Goal: Information Seeking & Learning: Learn about a topic

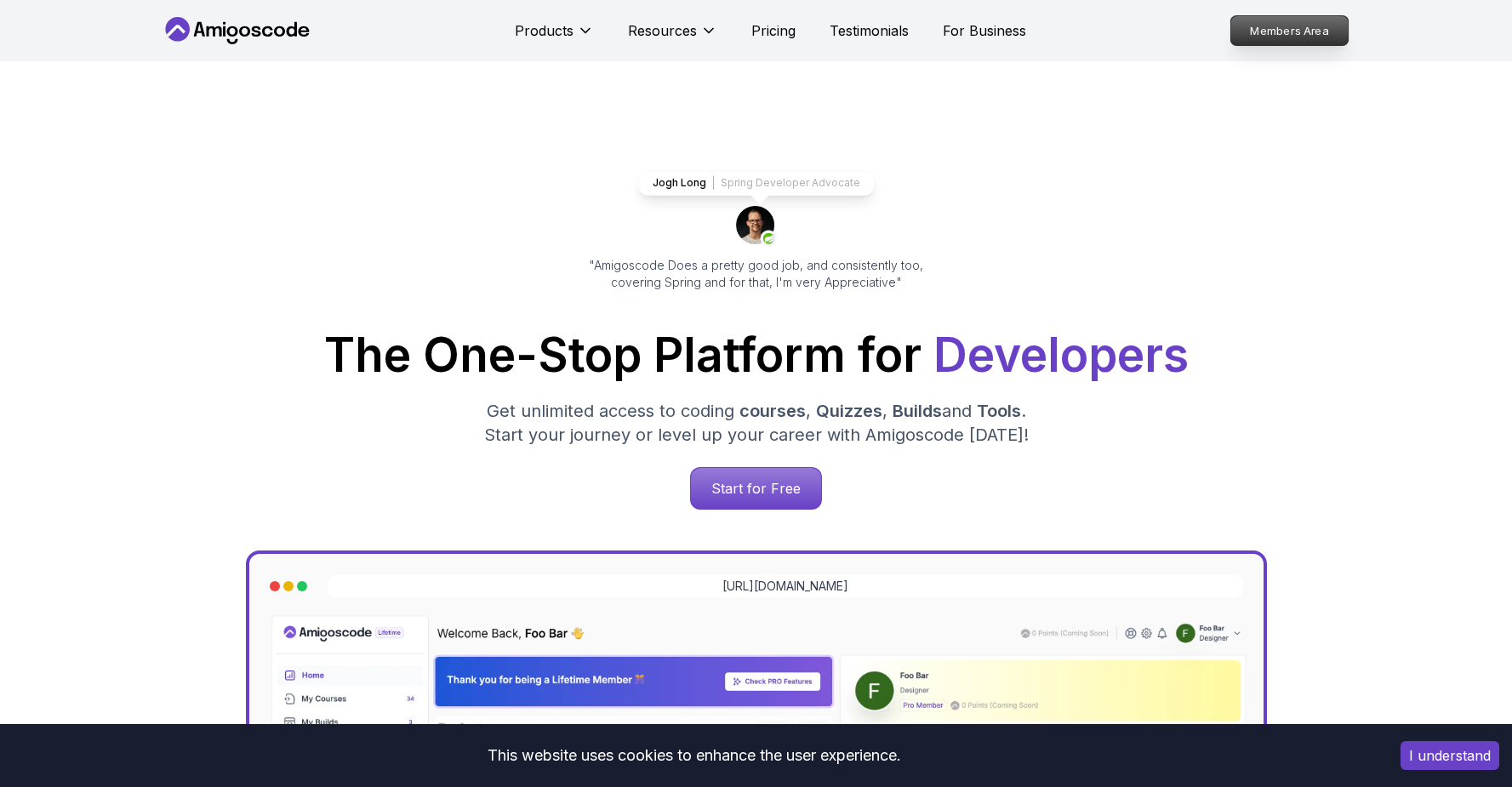
click at [1256, 42] on p "Members Area" at bounding box center [1289, 30] width 118 height 29
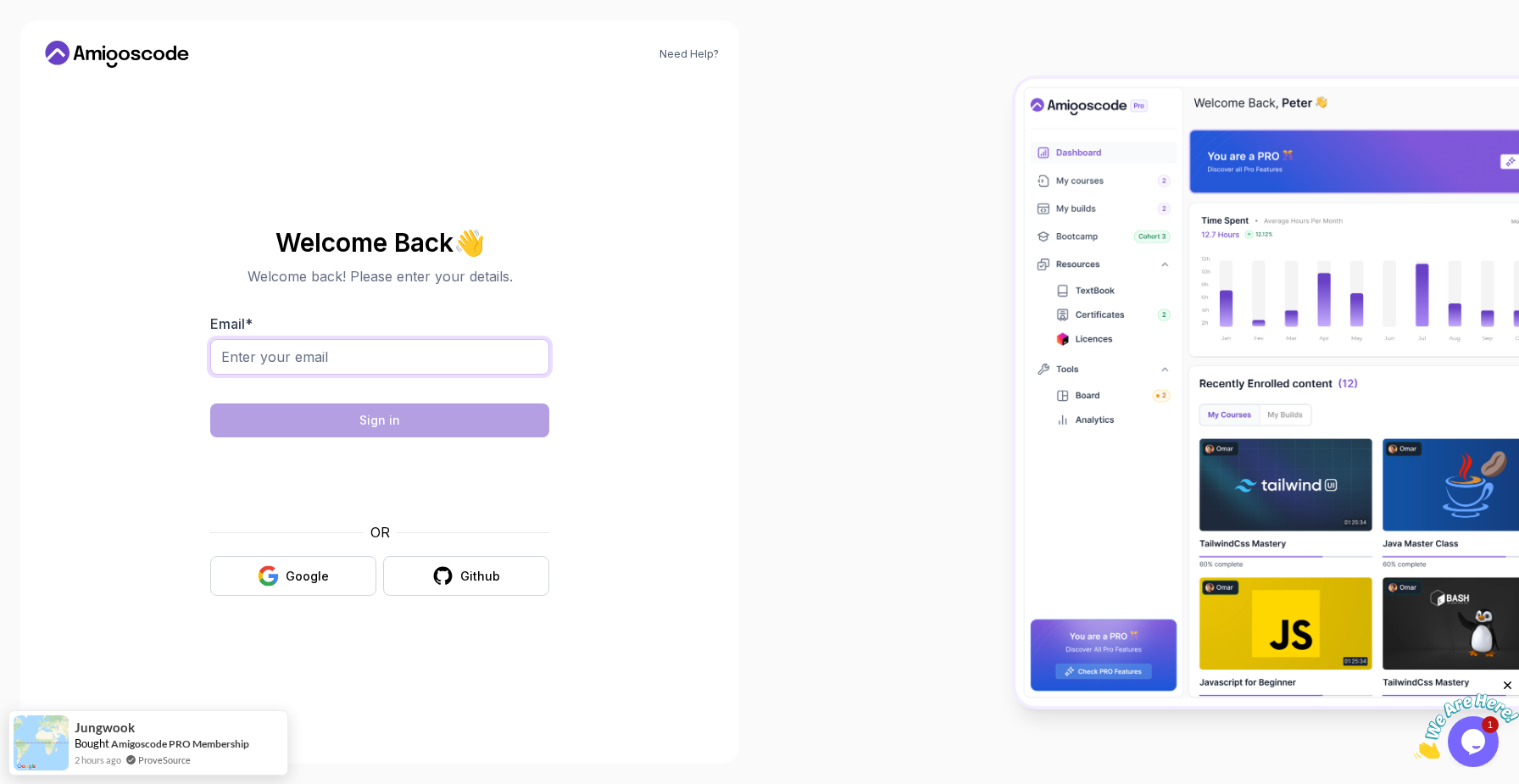
click at [432, 359] on input "Email *" at bounding box center [380, 357] width 339 height 36
type input "cemilyurdagul@gmail.com"
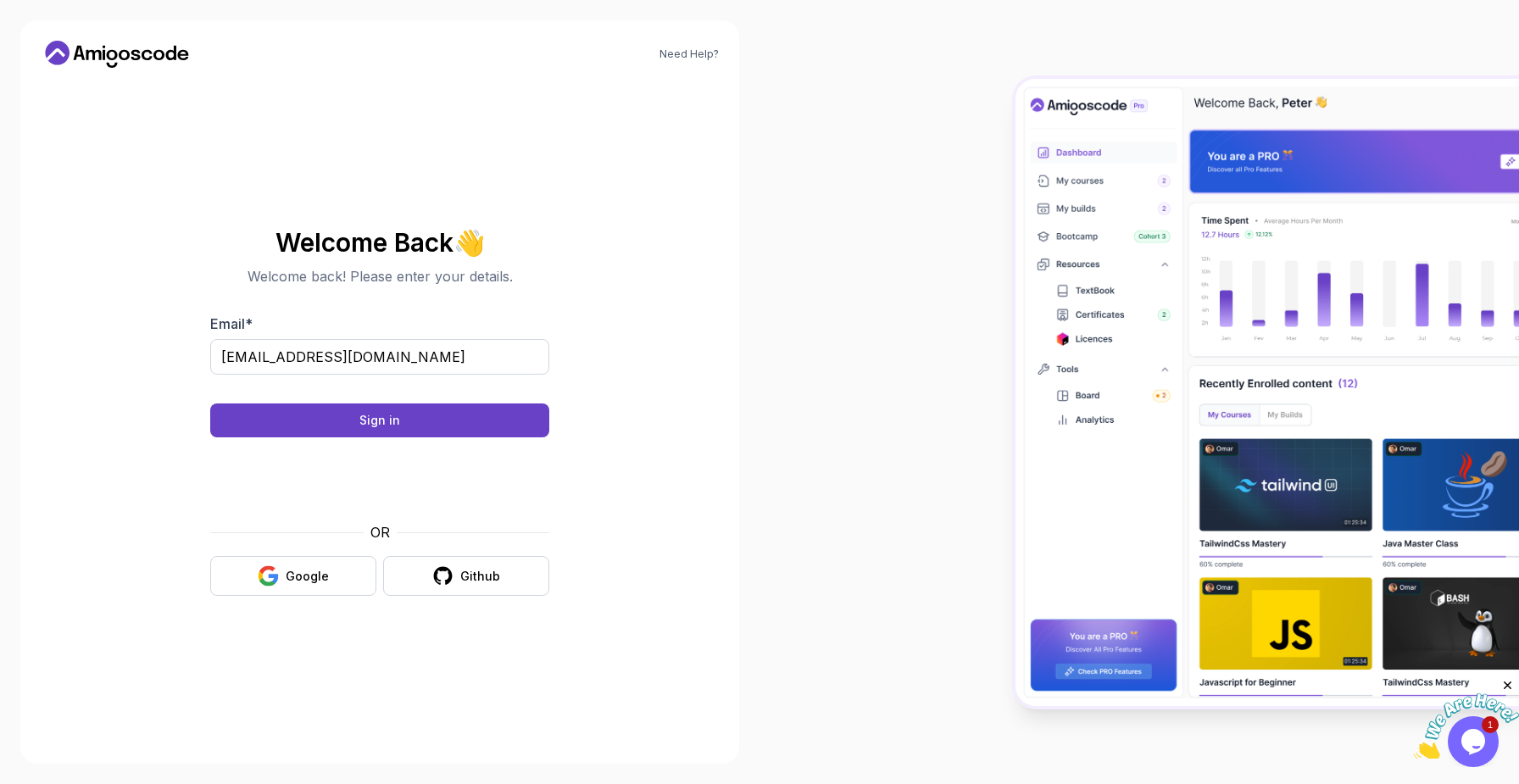
click at [1004, 256] on body "Need Help? Welcome Back 👋 Welcome back! Please enter your details. Email * cemi…" at bounding box center [760, 392] width 1519 height 784
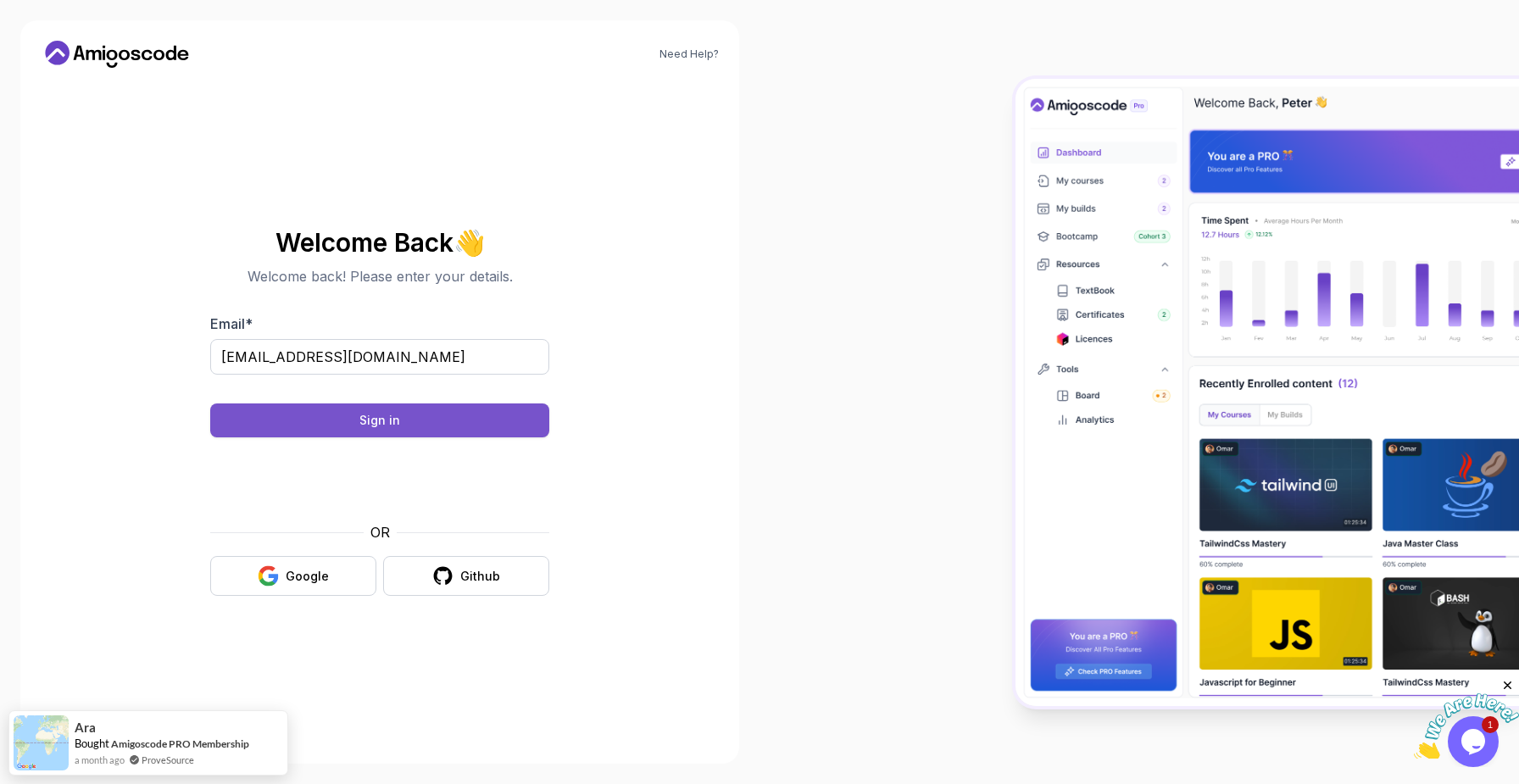
click at [301, 430] on button "Sign in" at bounding box center [380, 420] width 339 height 34
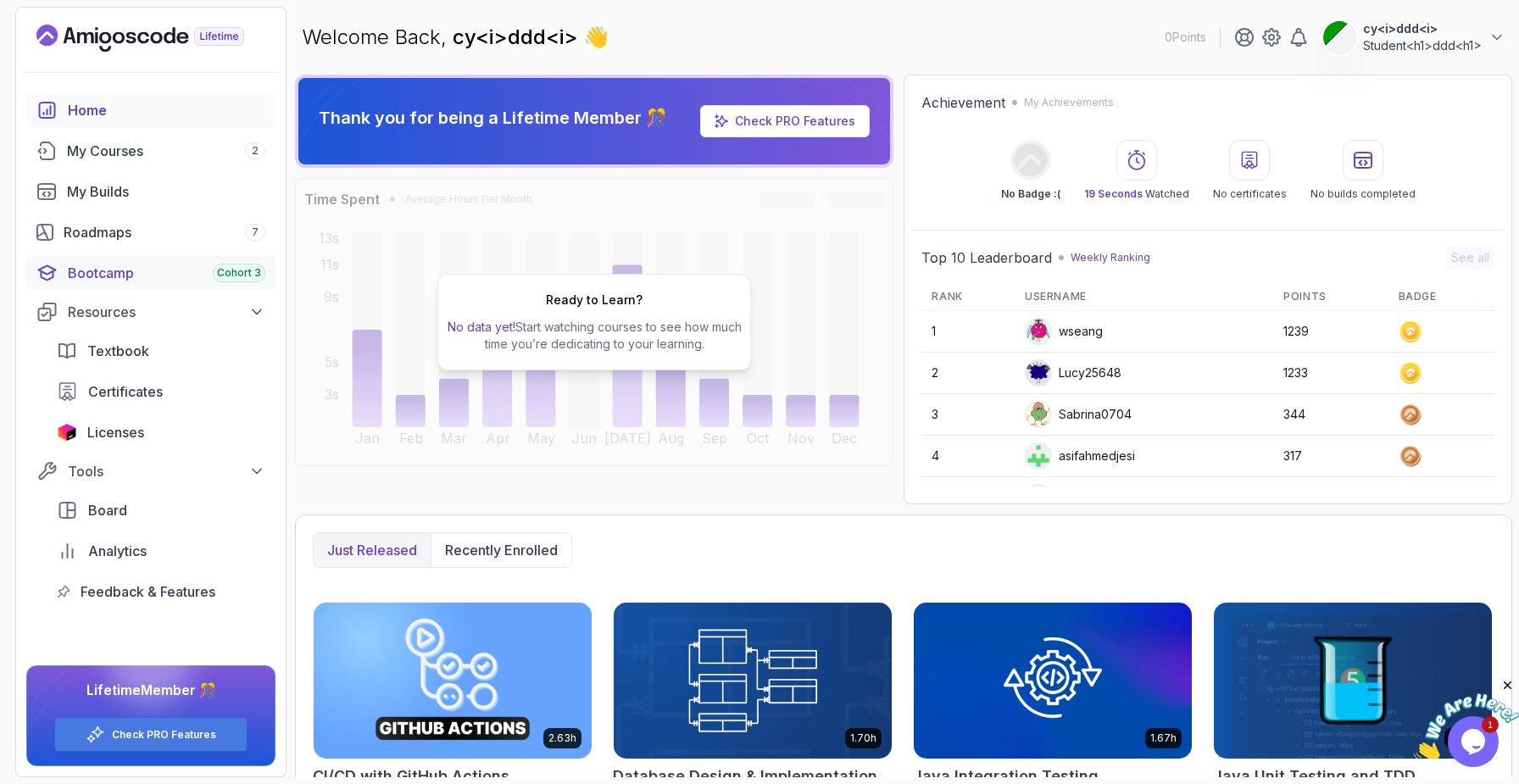
click at [171, 278] on div "Bootcamp Cohort 3" at bounding box center [166, 273] width 197 height 21
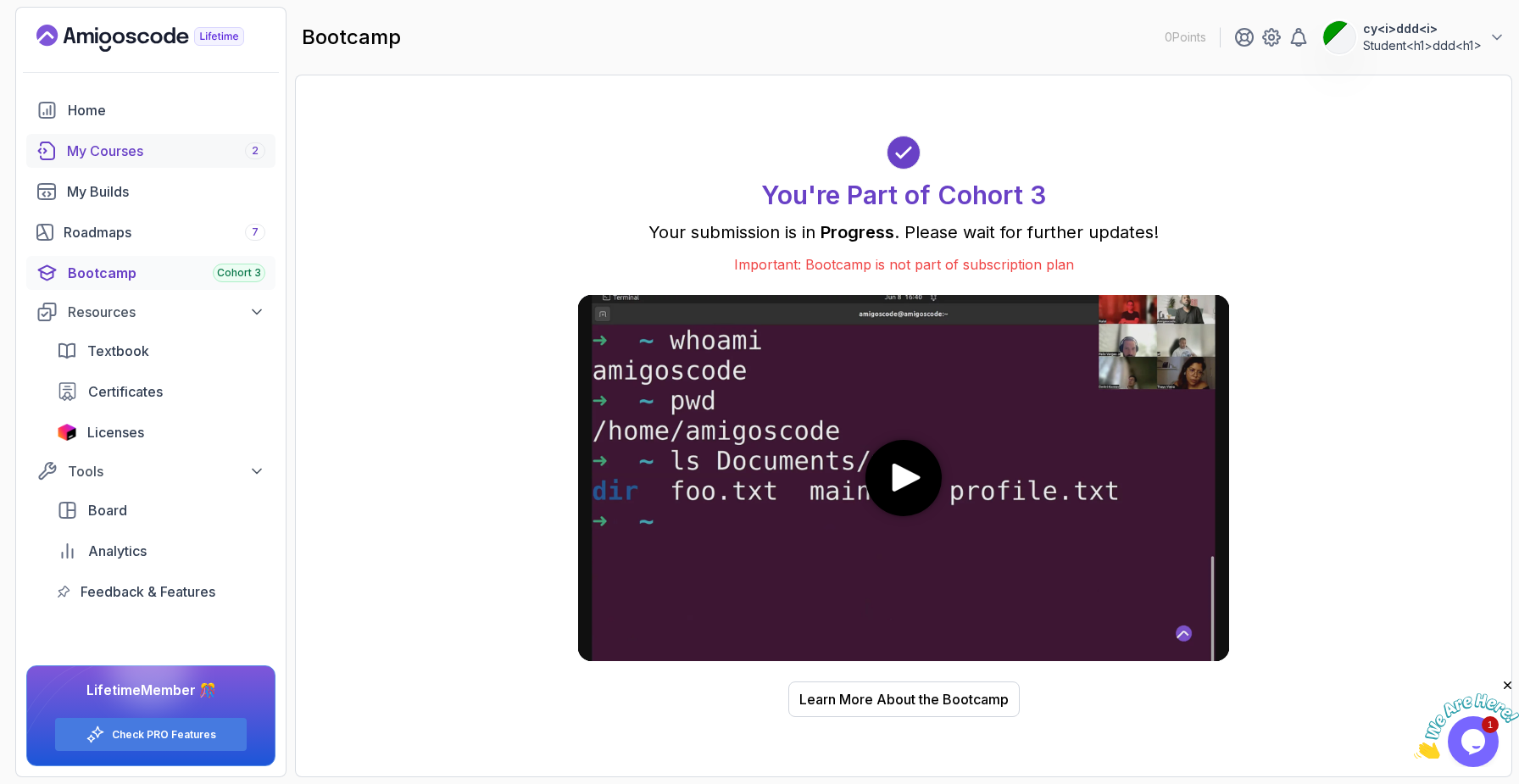
click at [94, 160] on div "My Courses 2" at bounding box center [166, 151] width 198 height 21
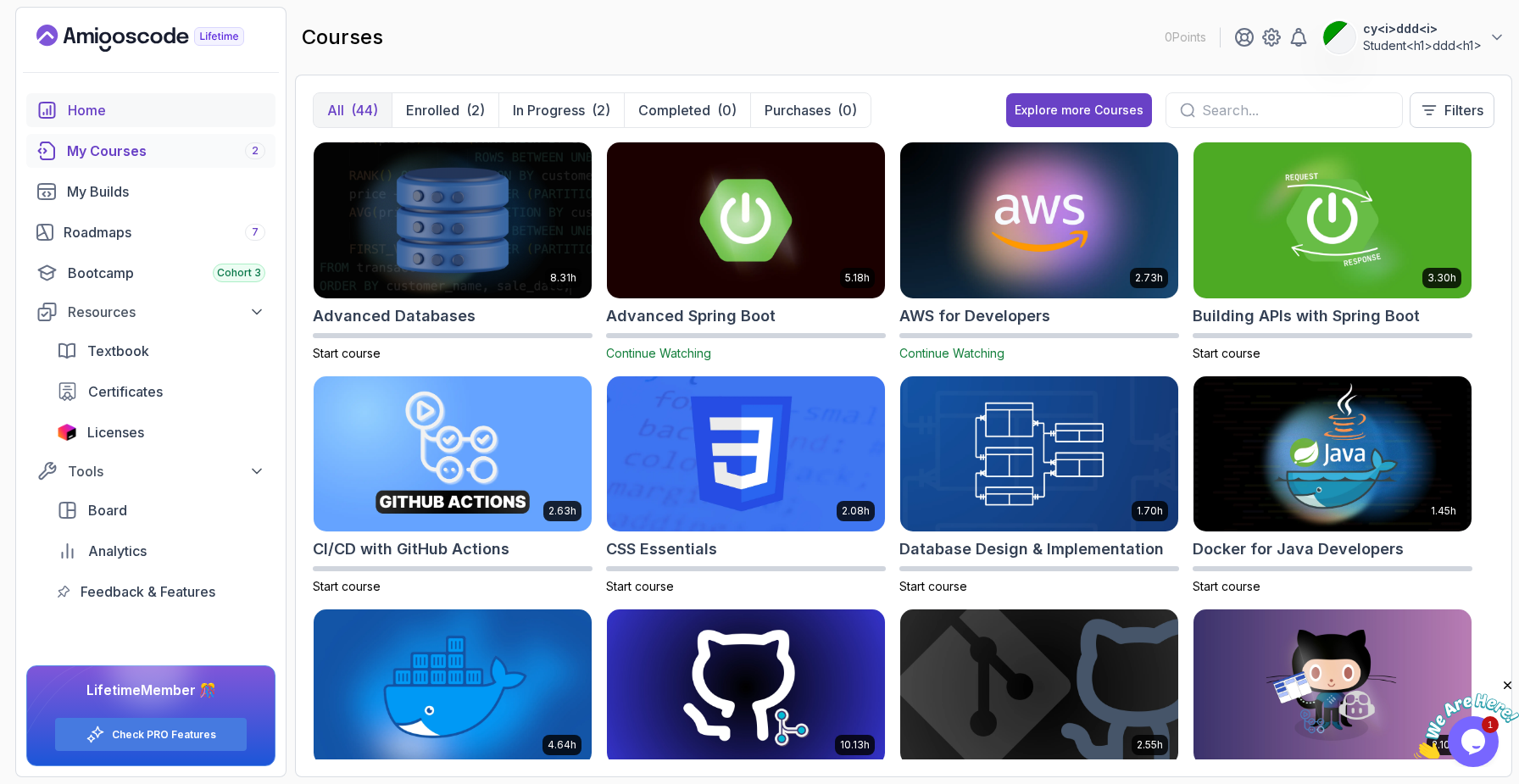
click at [95, 114] on div "Home" at bounding box center [166, 111] width 197 height 21
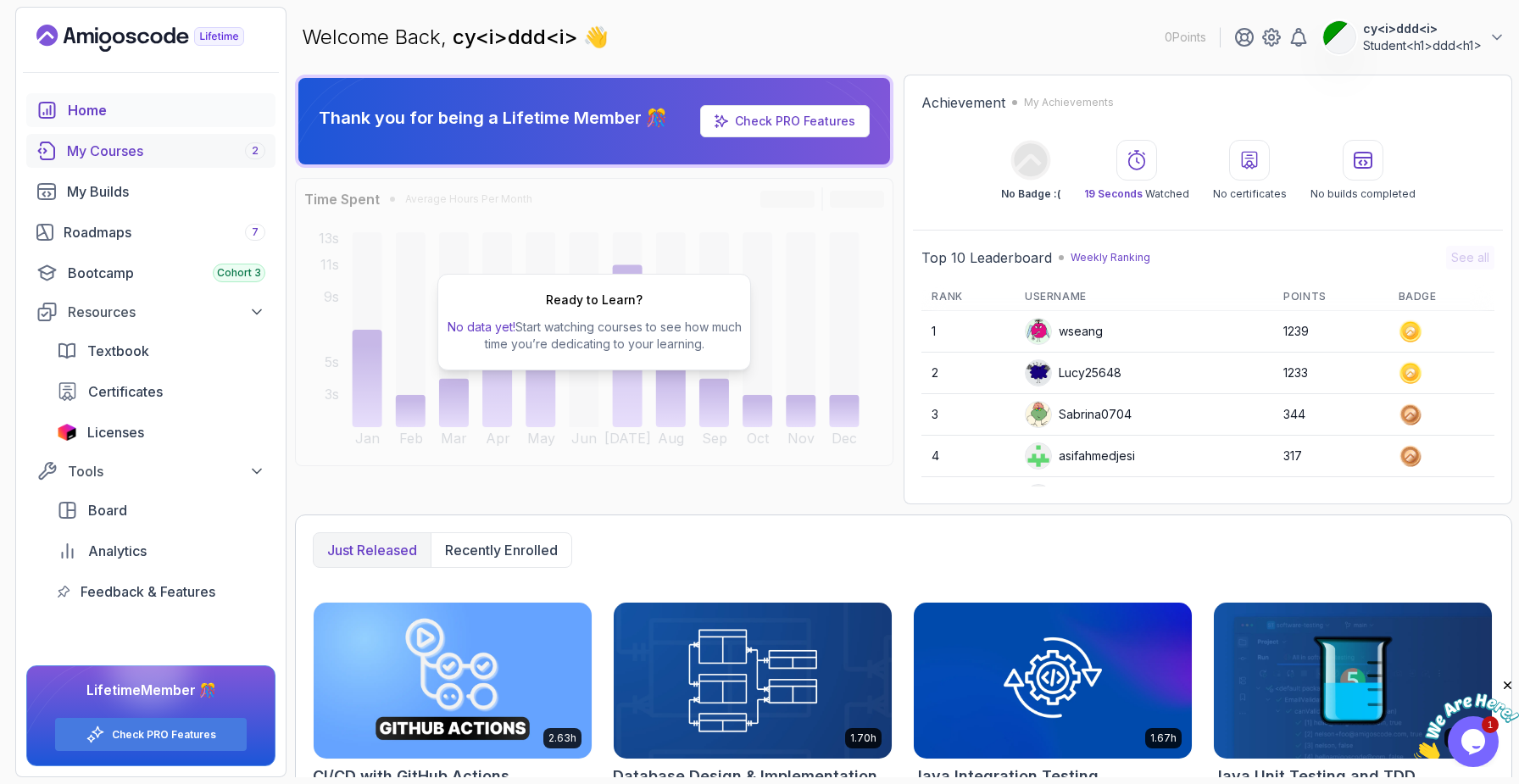
click at [118, 143] on div "My Courses 2" at bounding box center [166, 151] width 198 height 21
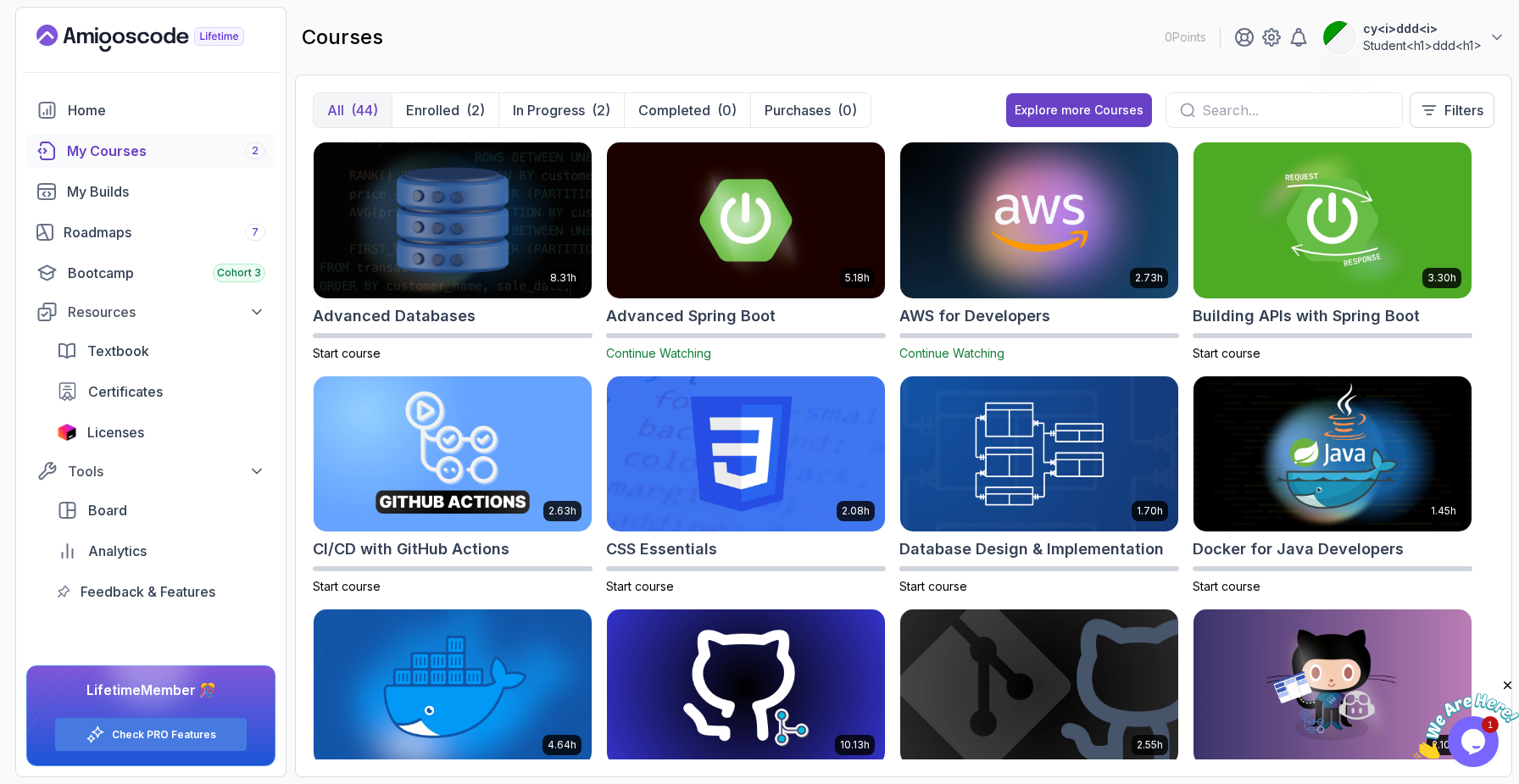
click at [348, 107] on button "All (44)" at bounding box center [352, 111] width 78 height 34
click at [570, 120] on p "In Progress" at bounding box center [549, 111] width 72 height 21
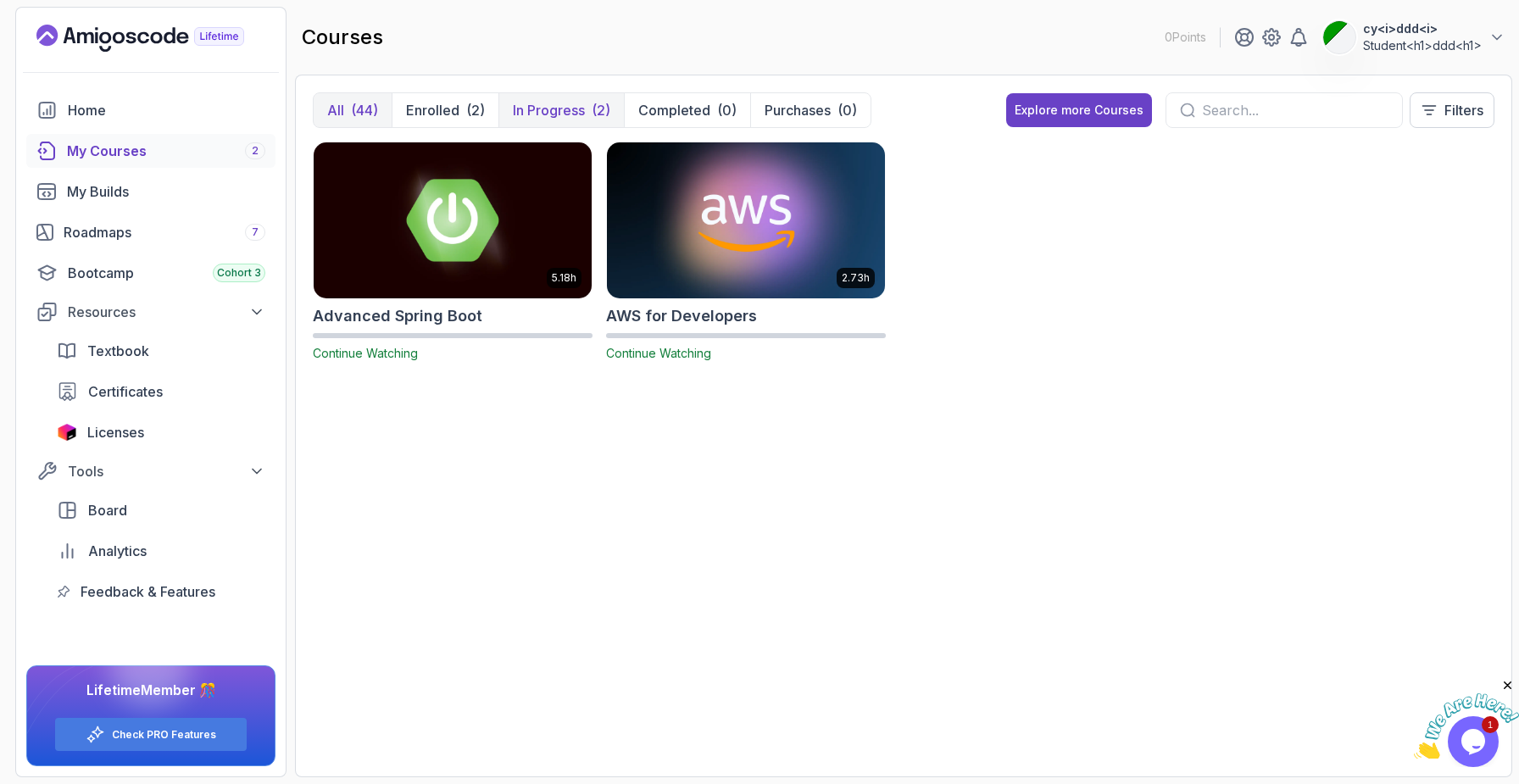
click at [356, 114] on div "(44)" at bounding box center [365, 111] width 27 height 21
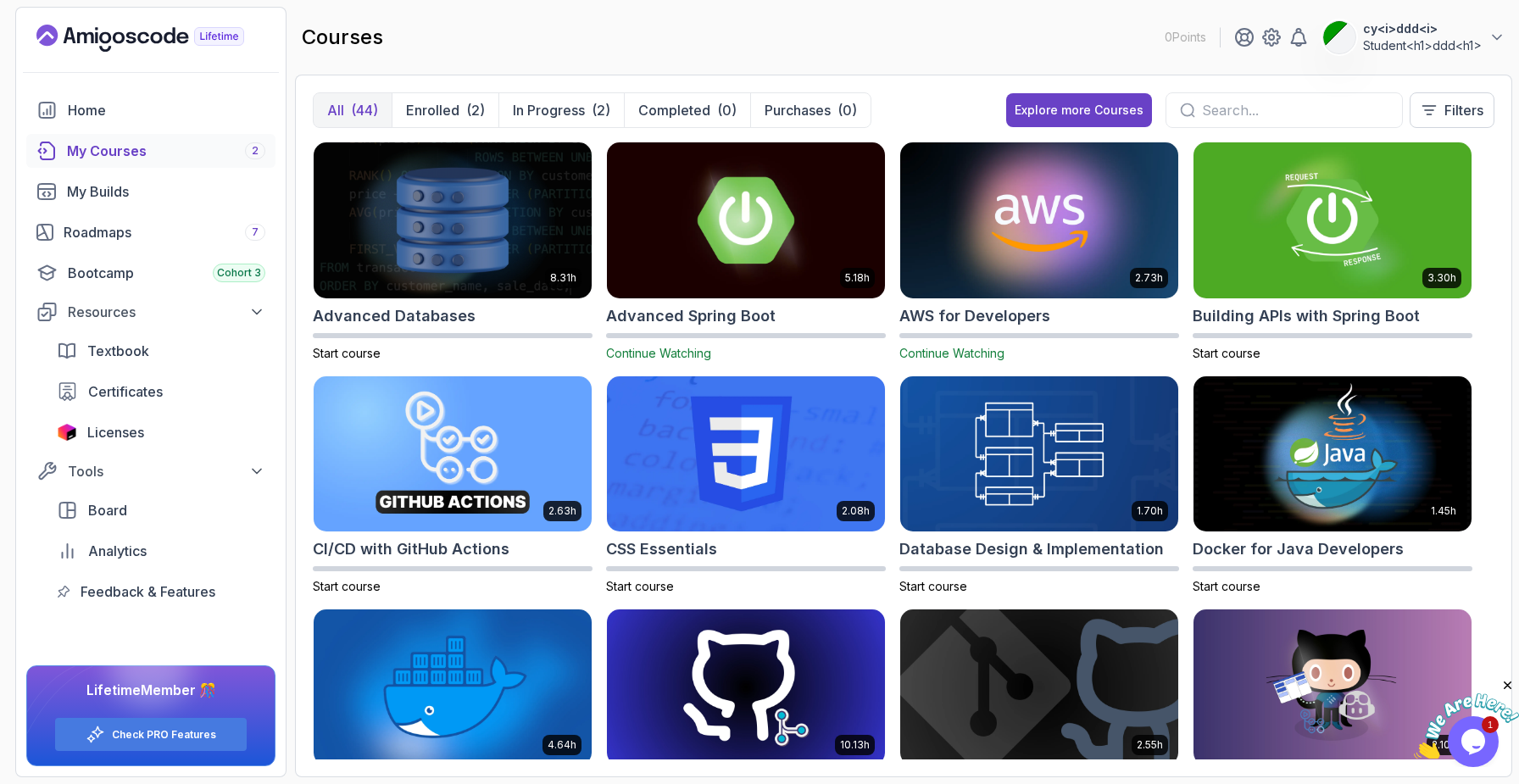
click at [704, 264] on img at bounding box center [745, 219] width 292 height 163
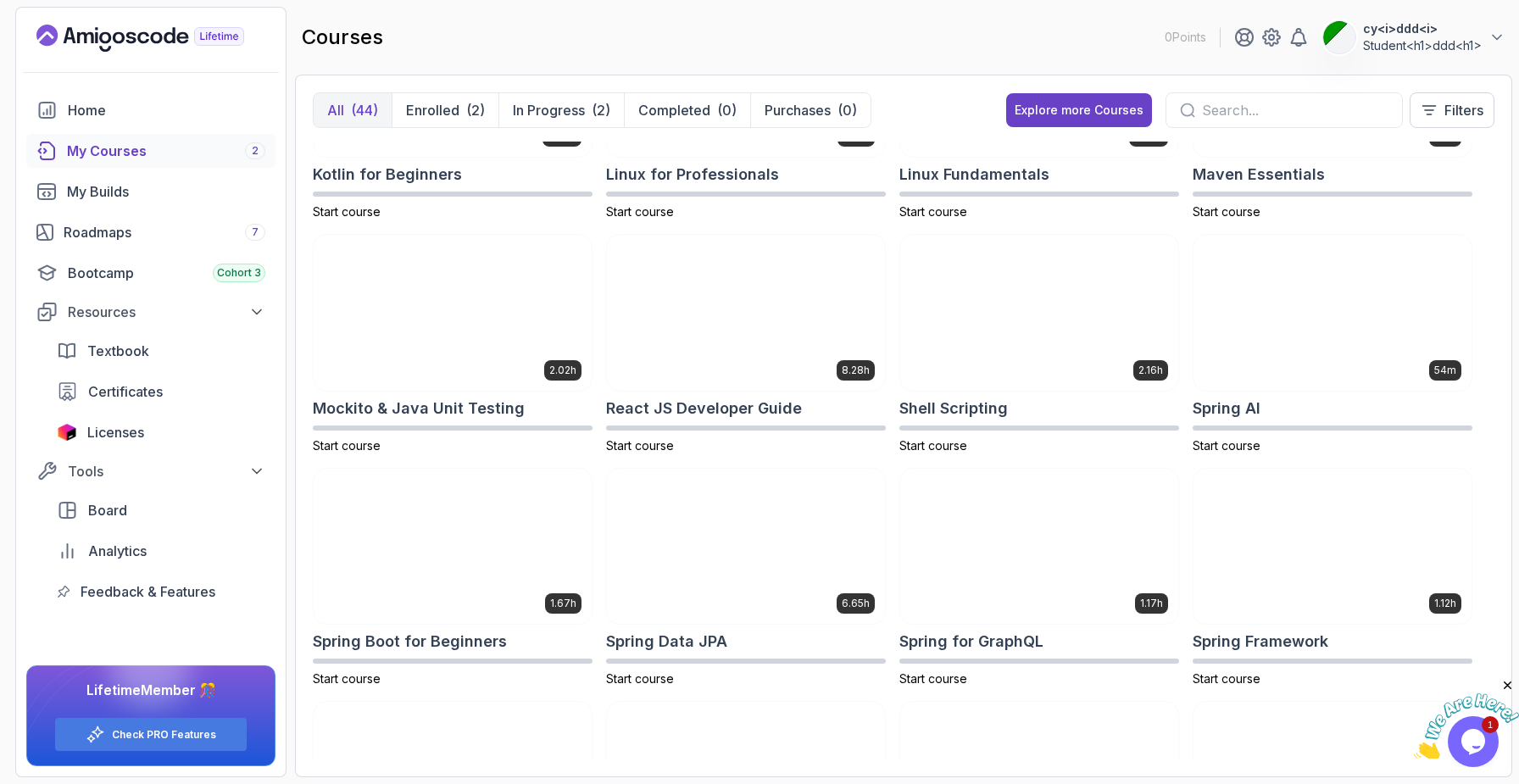
scroll to position [1959, 0]
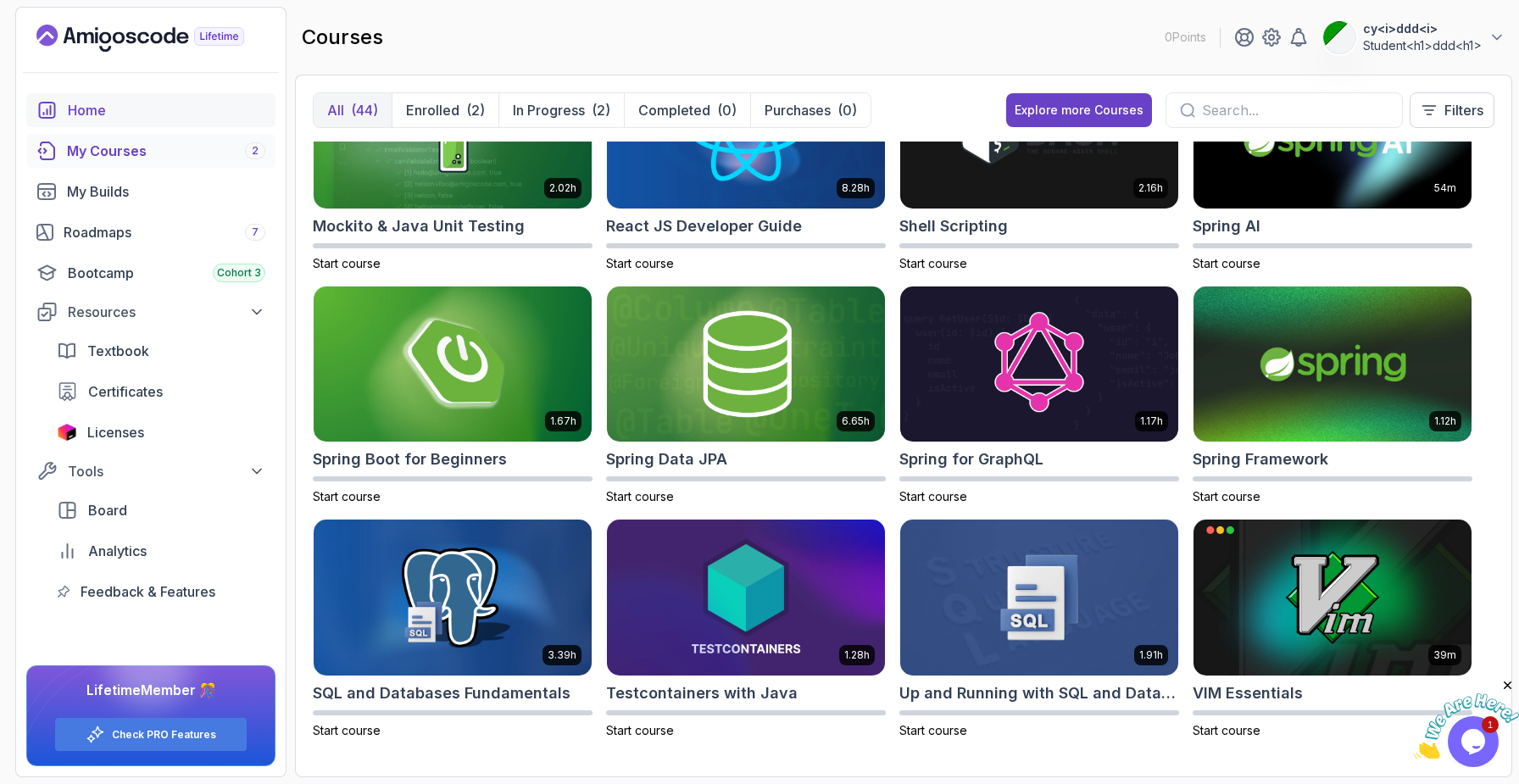
click at [93, 105] on div "Home" at bounding box center [166, 111] width 197 height 21
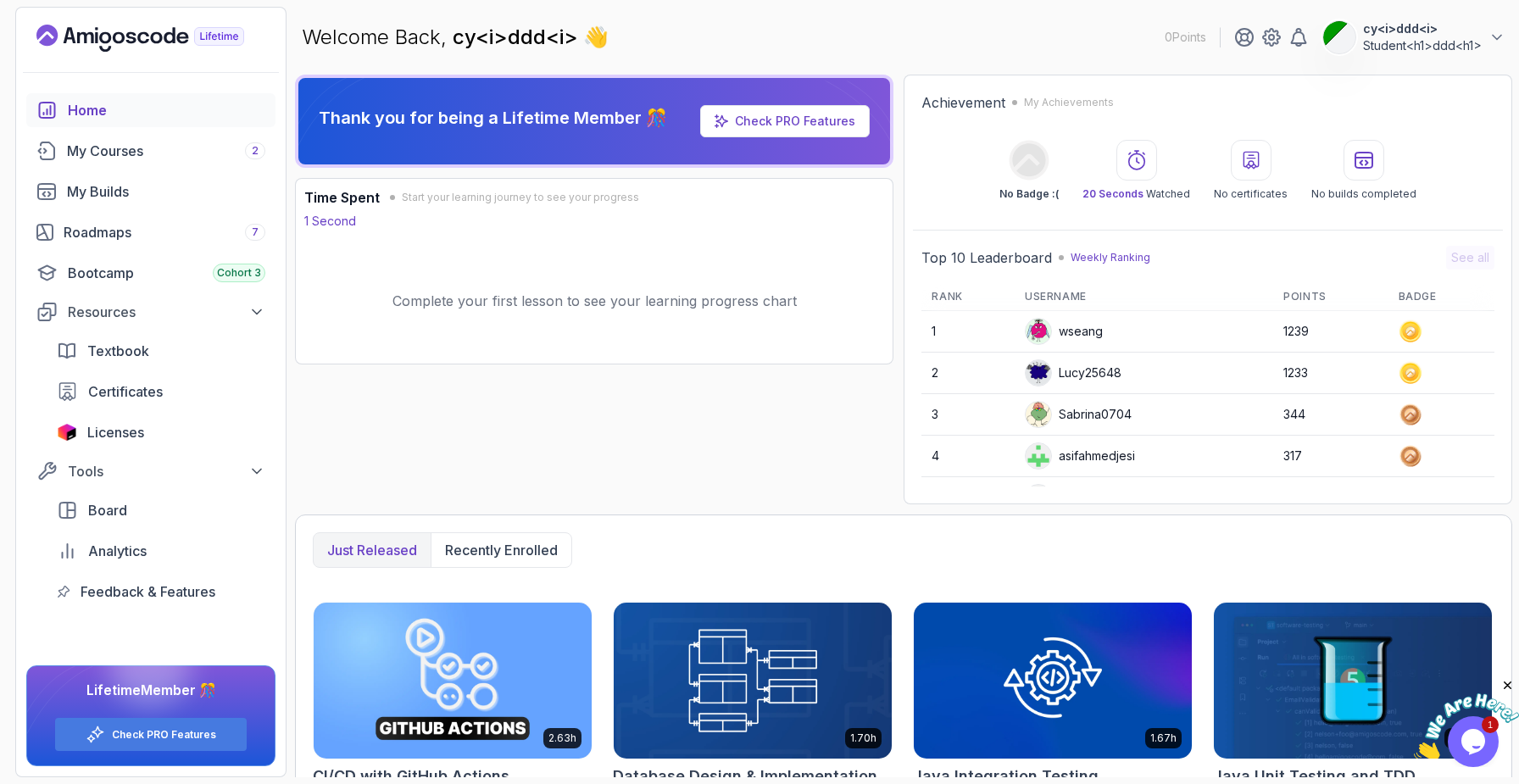
click at [1077, 324] on div "wseang" at bounding box center [1064, 332] width 78 height 27
click at [1407, 337] on circle at bounding box center [1410, 332] width 20 height 20
click at [114, 157] on div "My Courses 2" at bounding box center [166, 151] width 198 height 21
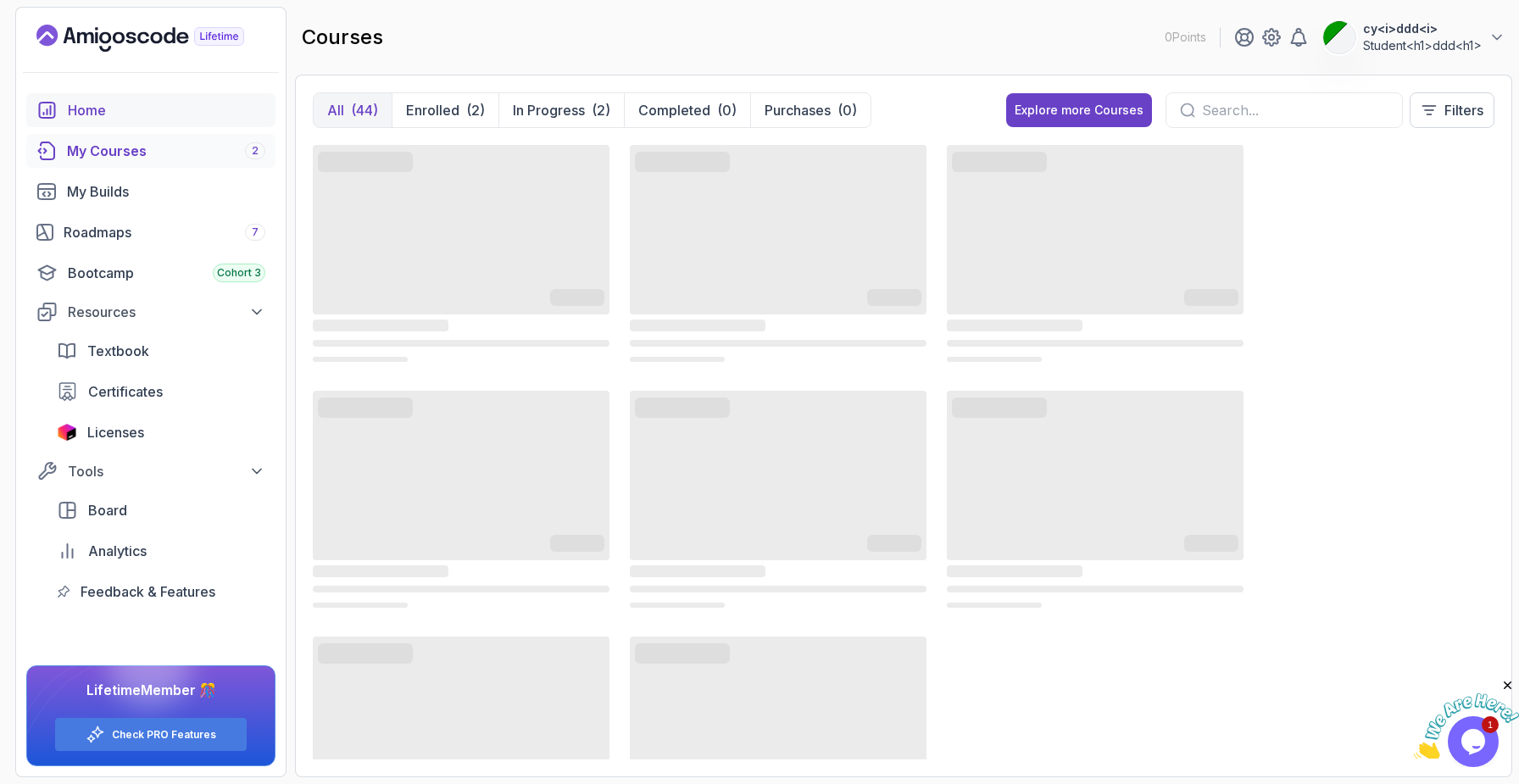
click at [93, 108] on div "Home" at bounding box center [166, 111] width 197 height 21
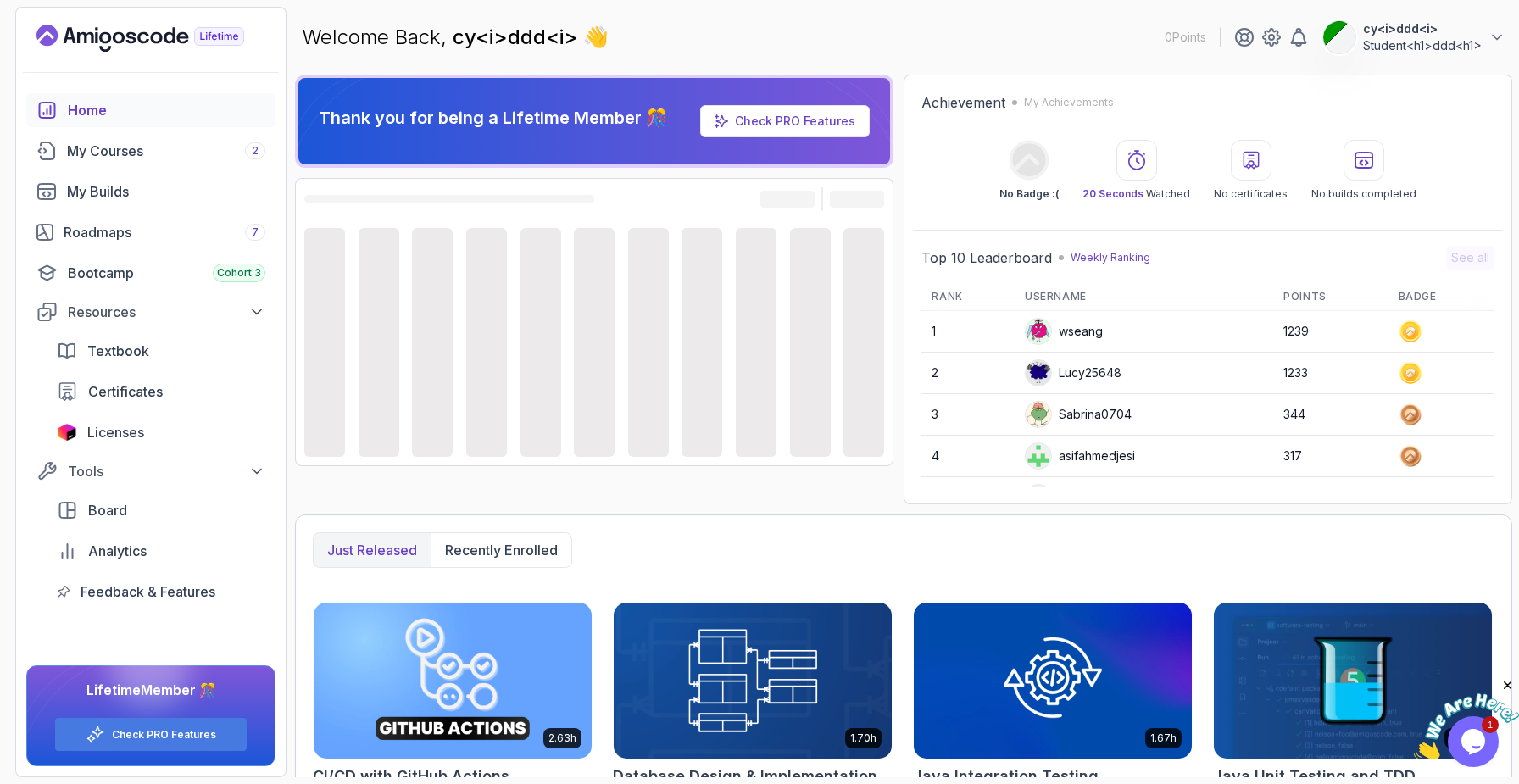
click at [119, 44] on icon "Landing page" at bounding box center [141, 38] width 208 height 27
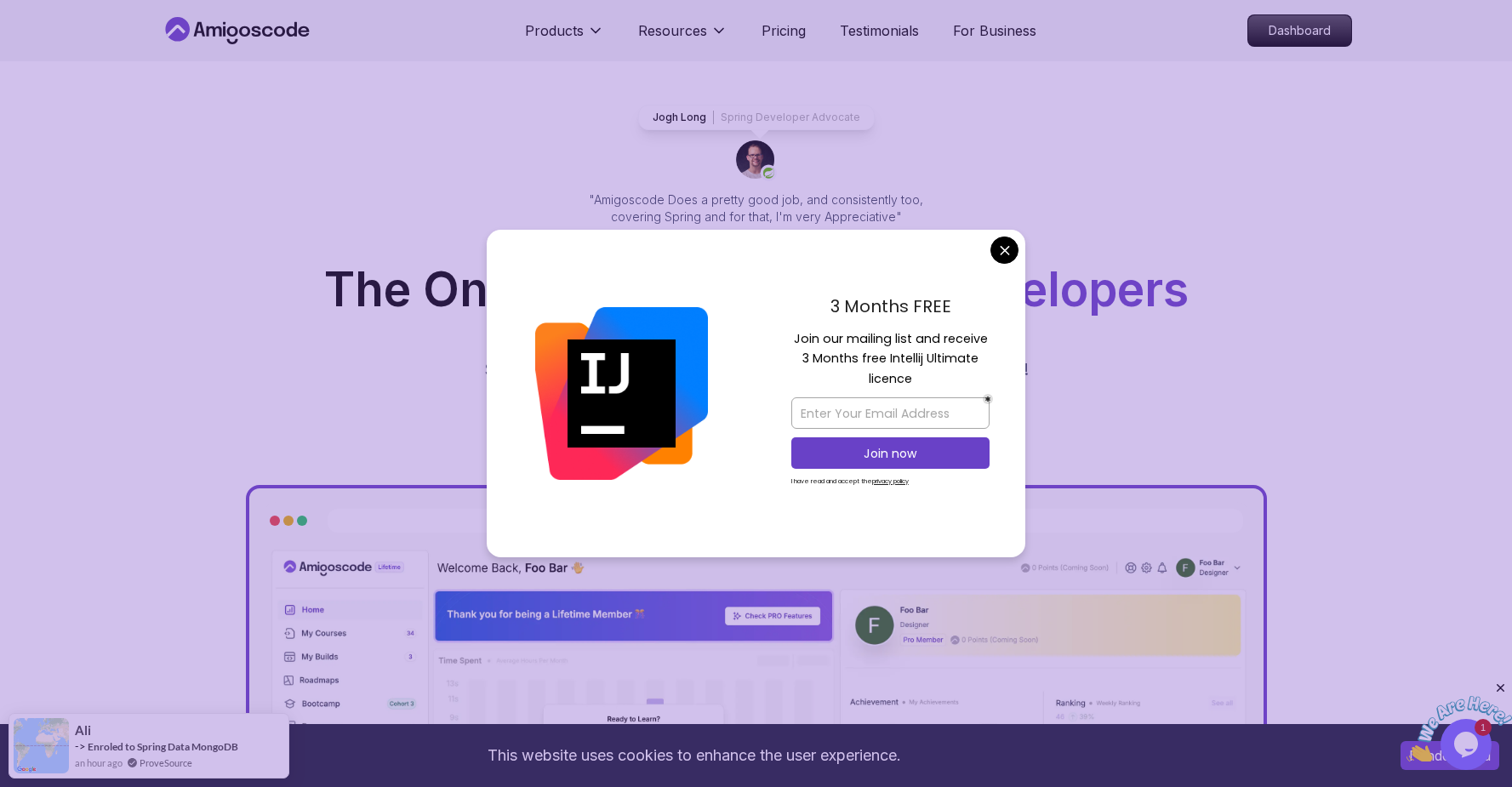
scroll to position [39, 0]
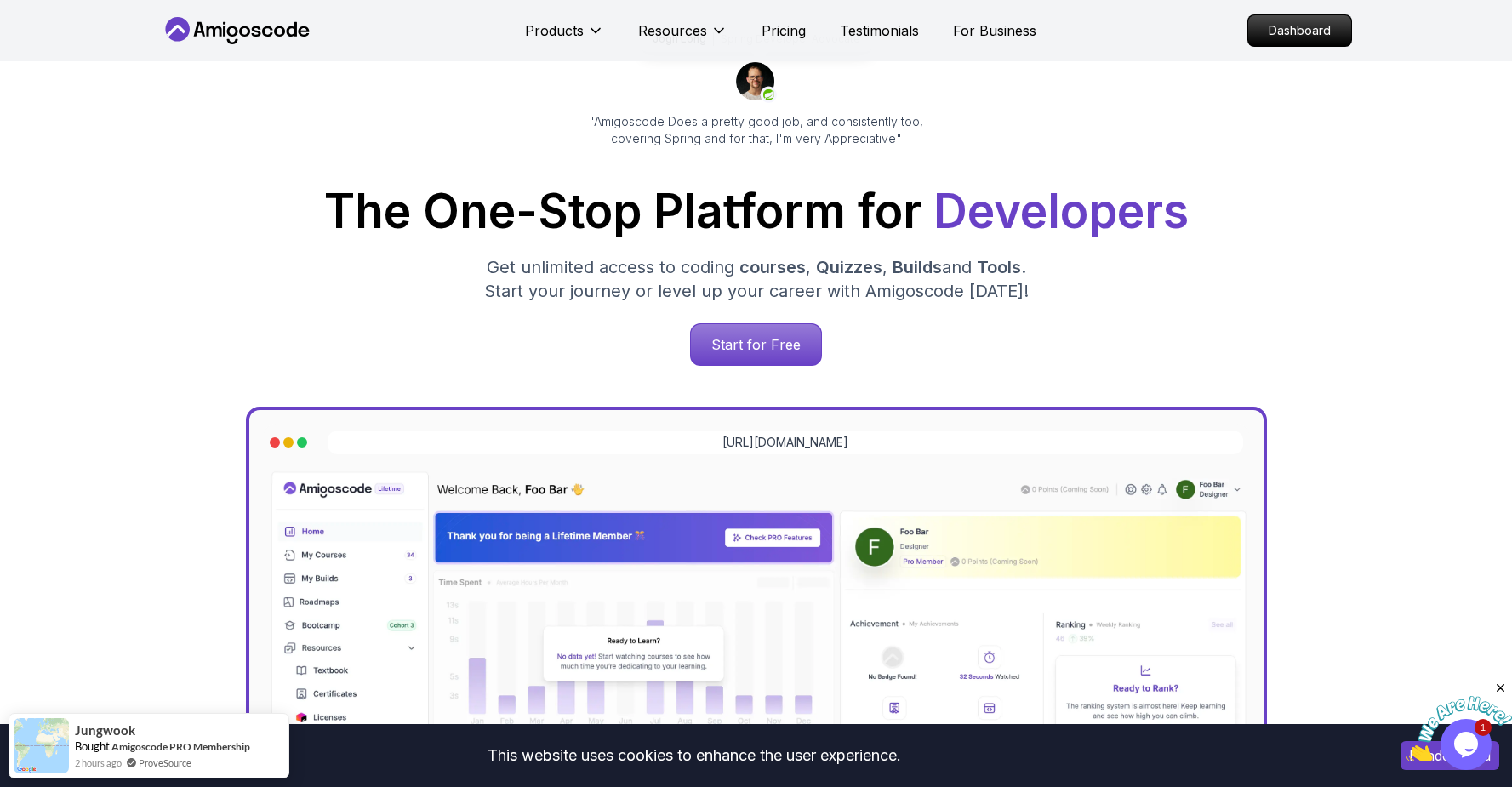
scroll to position [0, 0]
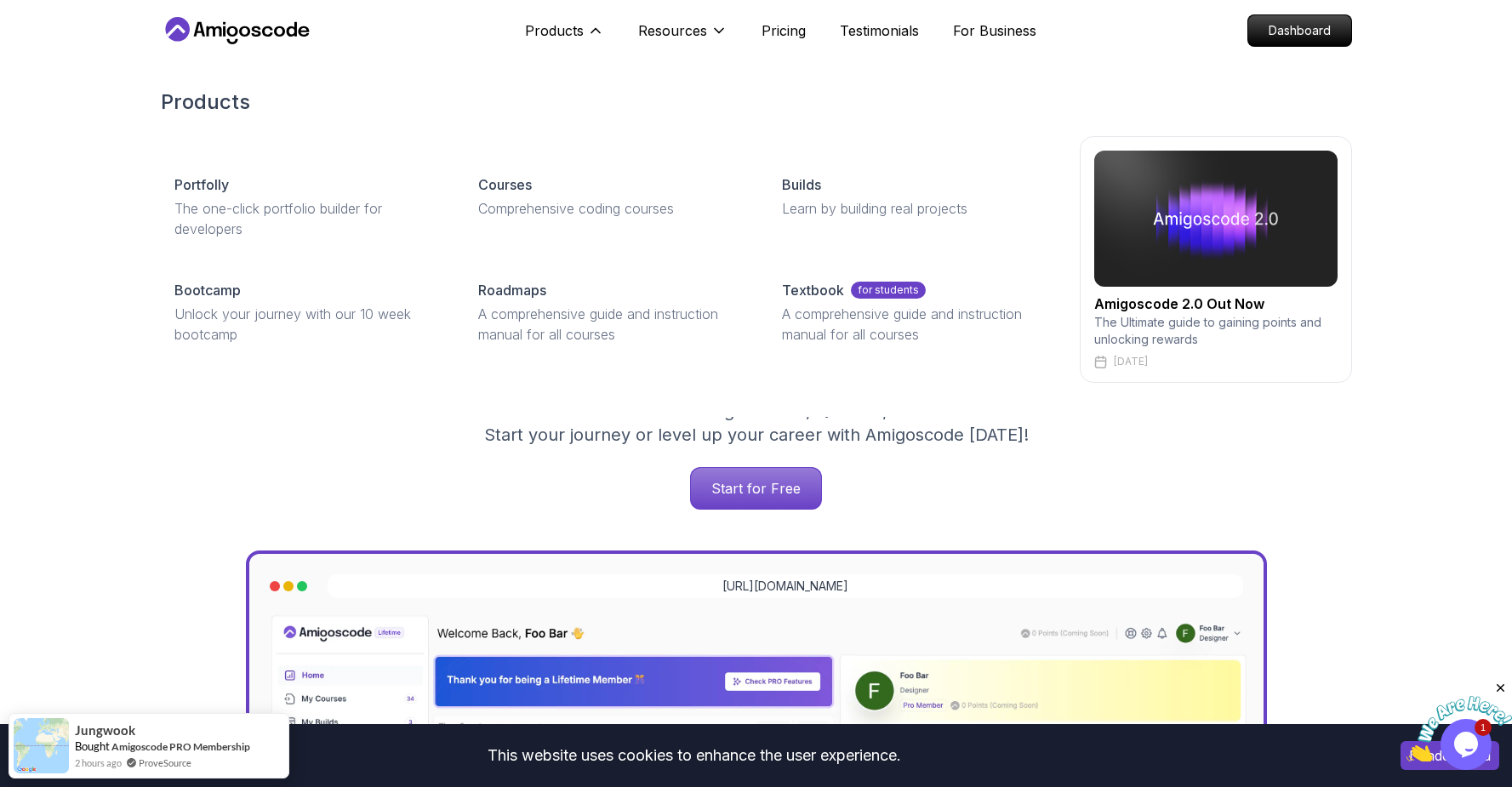
drag, startPoint x: 548, startPoint y: 33, endPoint x: 510, endPoint y: 150, distance: 123.0
click at [525, 47] on div "Products Products Portfolly The one-click portfolio builder for developers Cour…" at bounding box center [564, 30] width 79 height 34
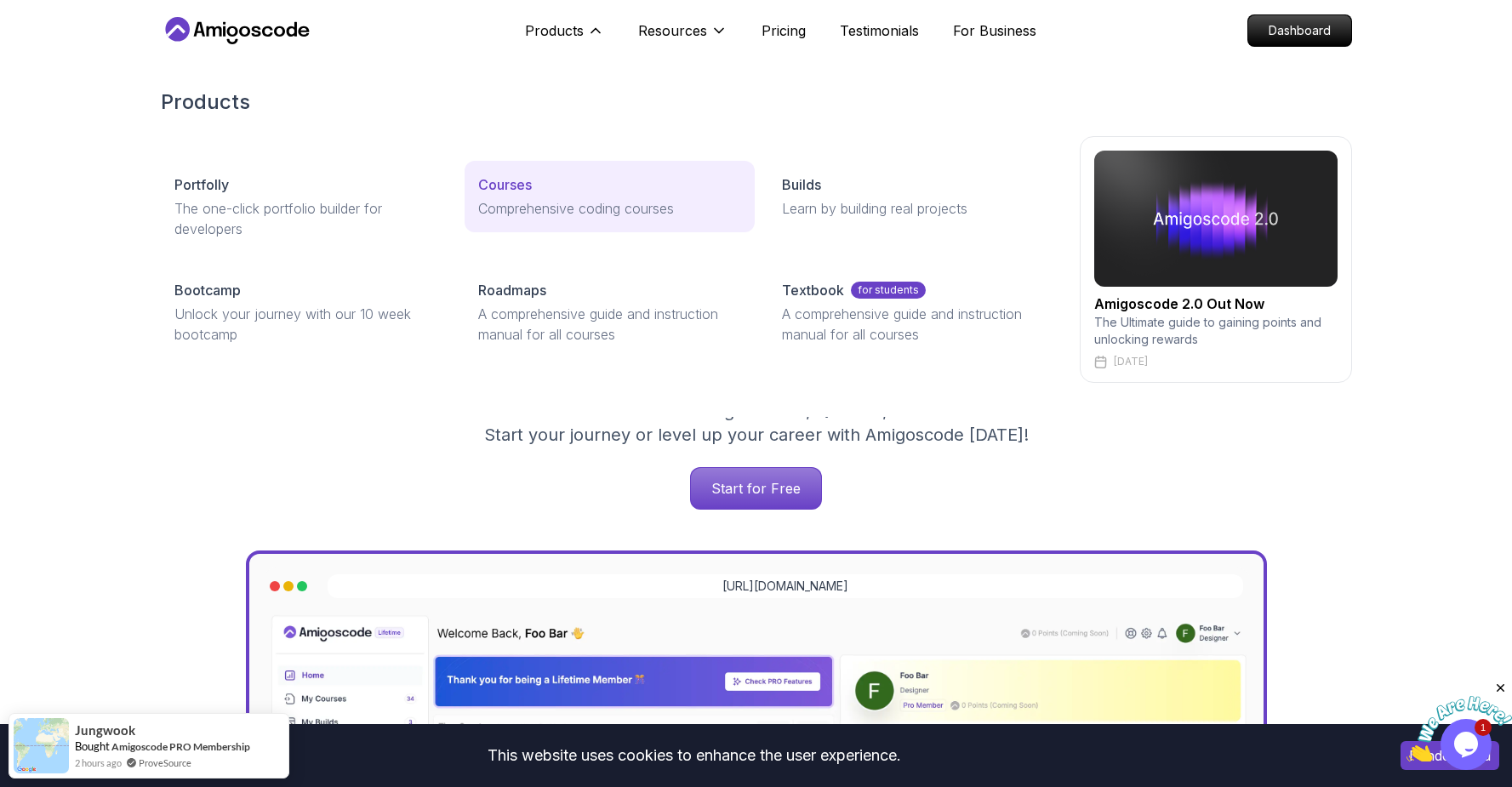
click at [474, 199] on link "Courses Comprehensive coding courses" at bounding box center [610, 196] width 290 height 71
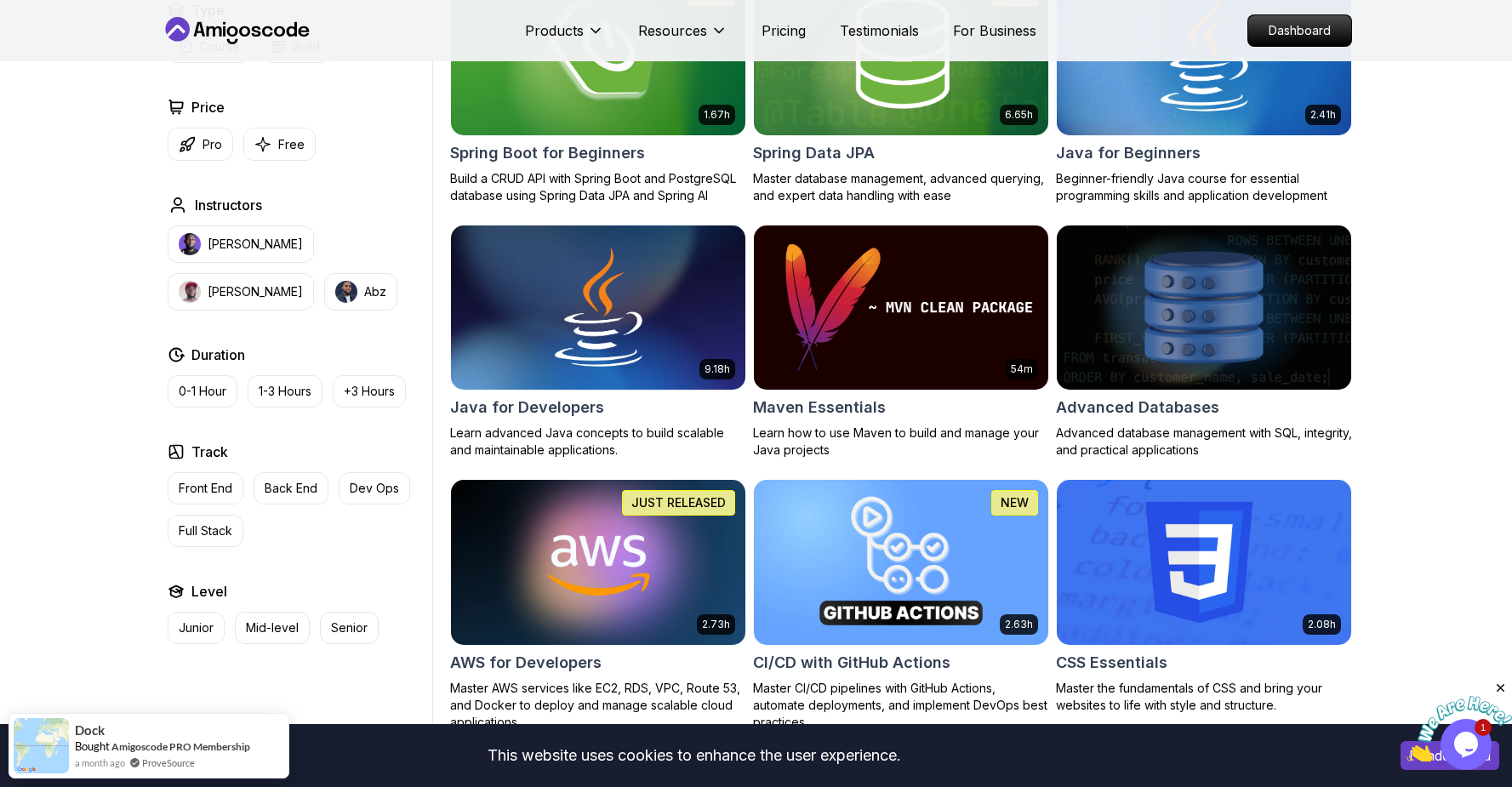
scroll to position [614, 0]
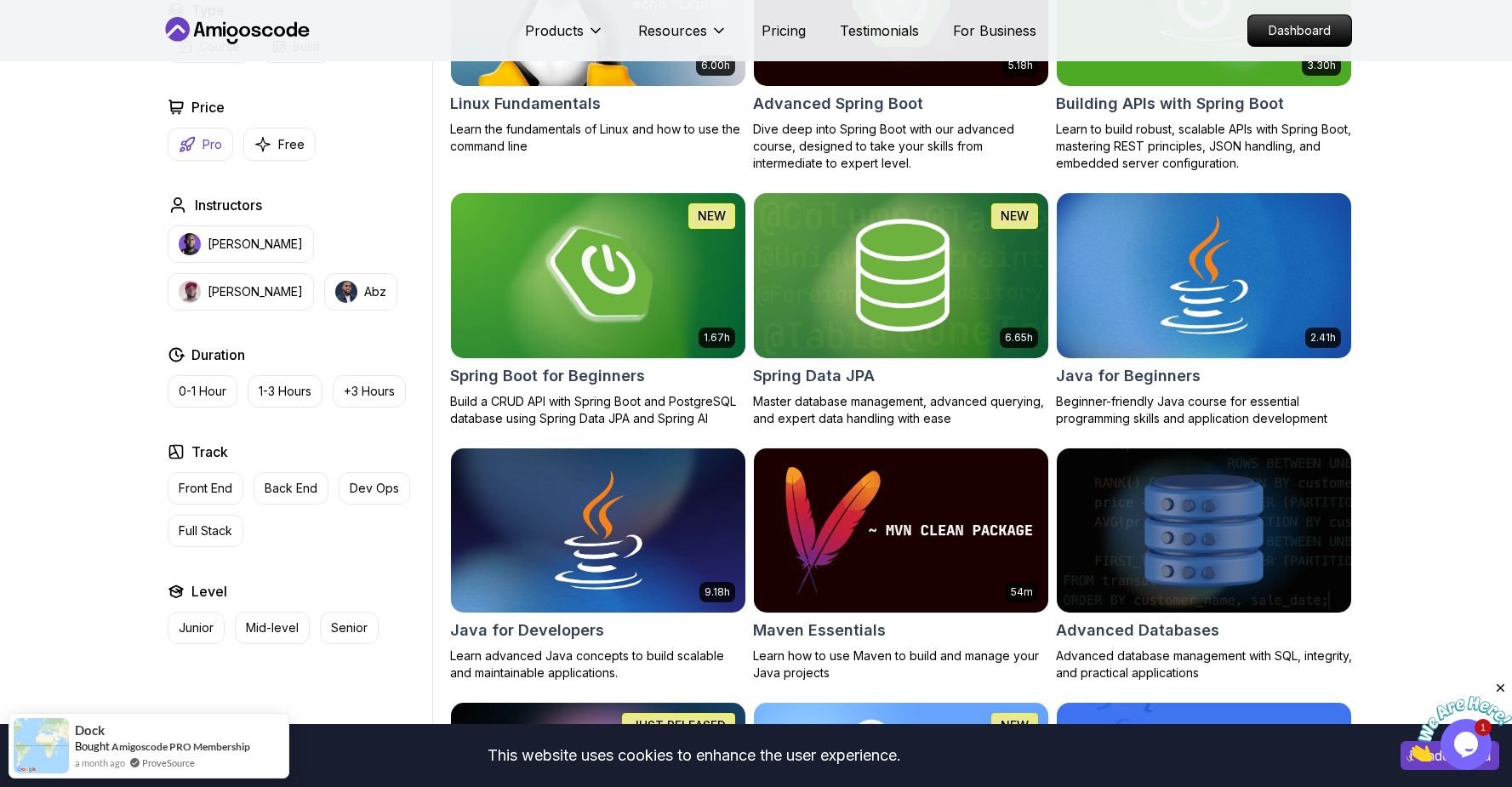
click at [191, 139] on icon "button" at bounding box center [187, 145] width 17 height 17
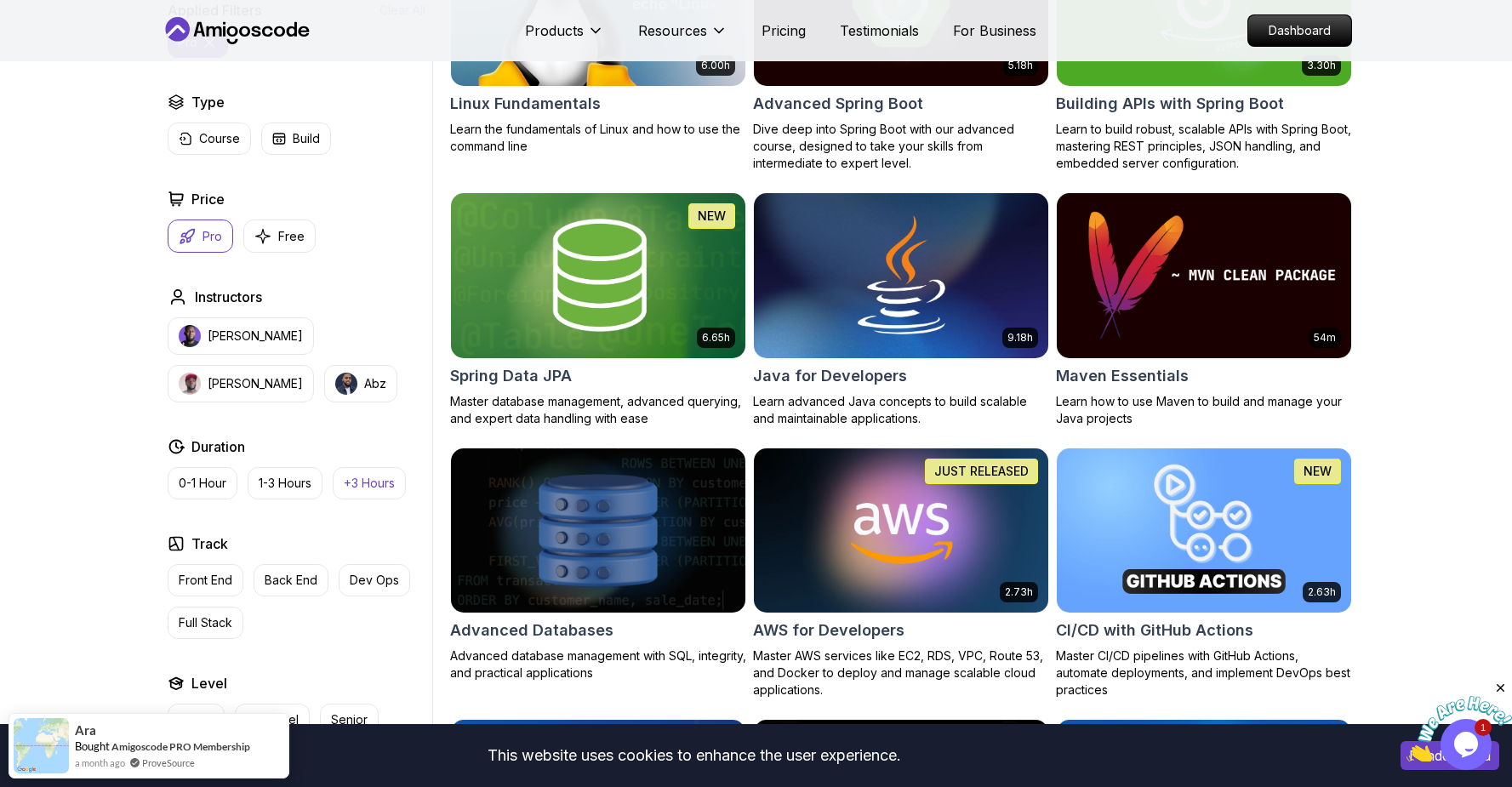
click at [356, 473] on button "+3 Hours" at bounding box center [369, 484] width 73 height 32
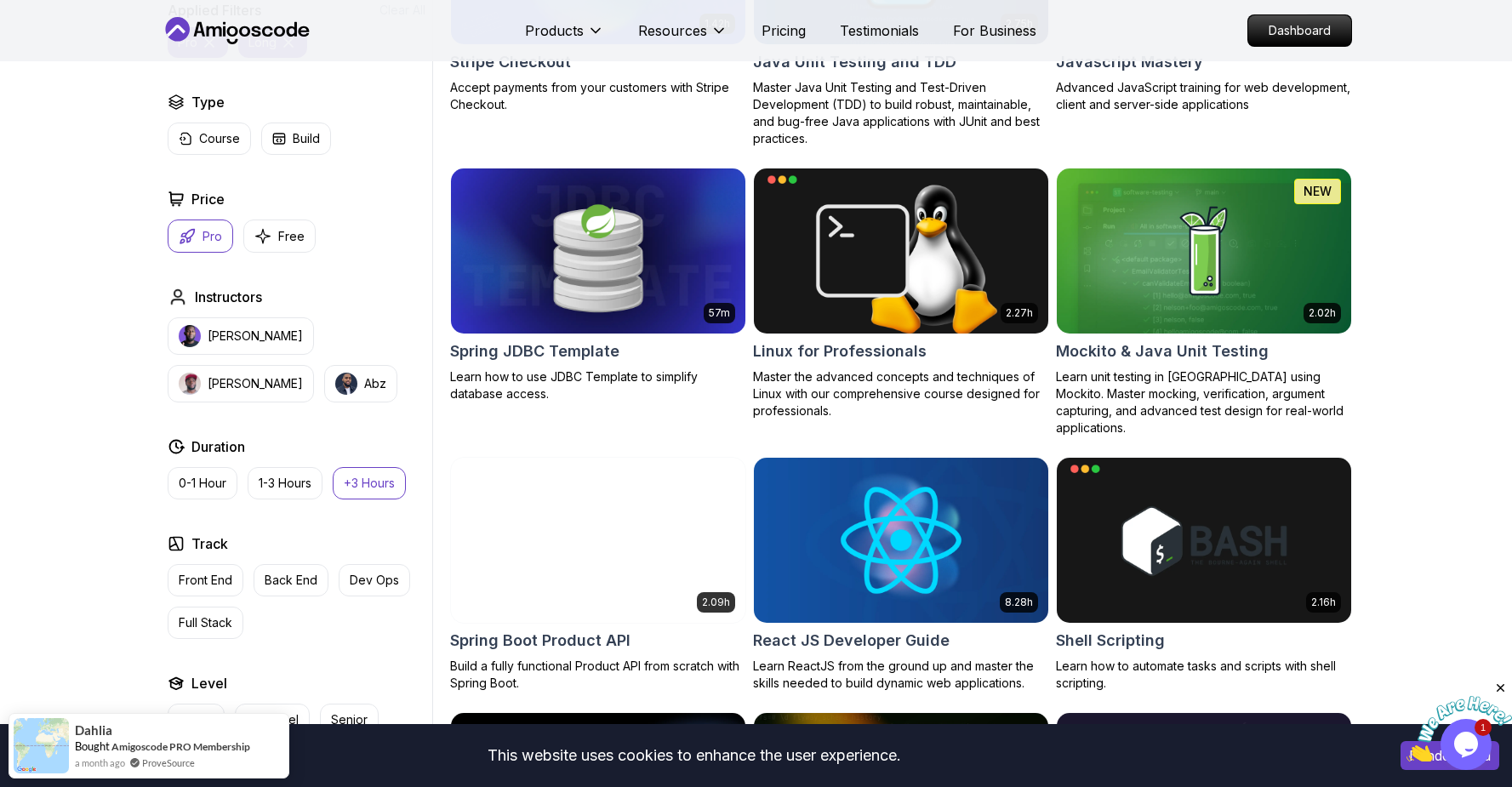
scroll to position [2642, 0]
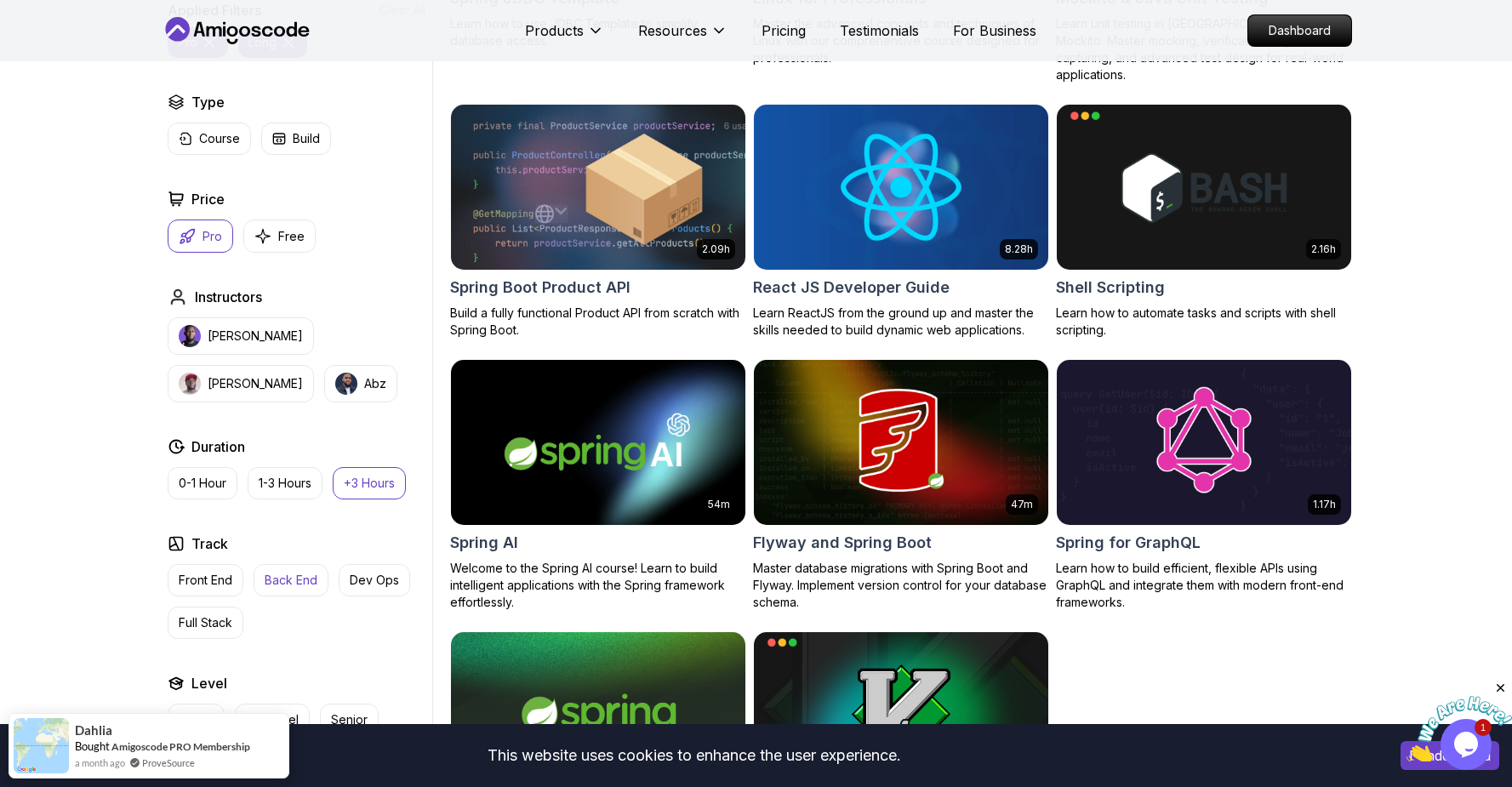
click at [300, 585] on p "Back End" at bounding box center [291, 580] width 53 height 17
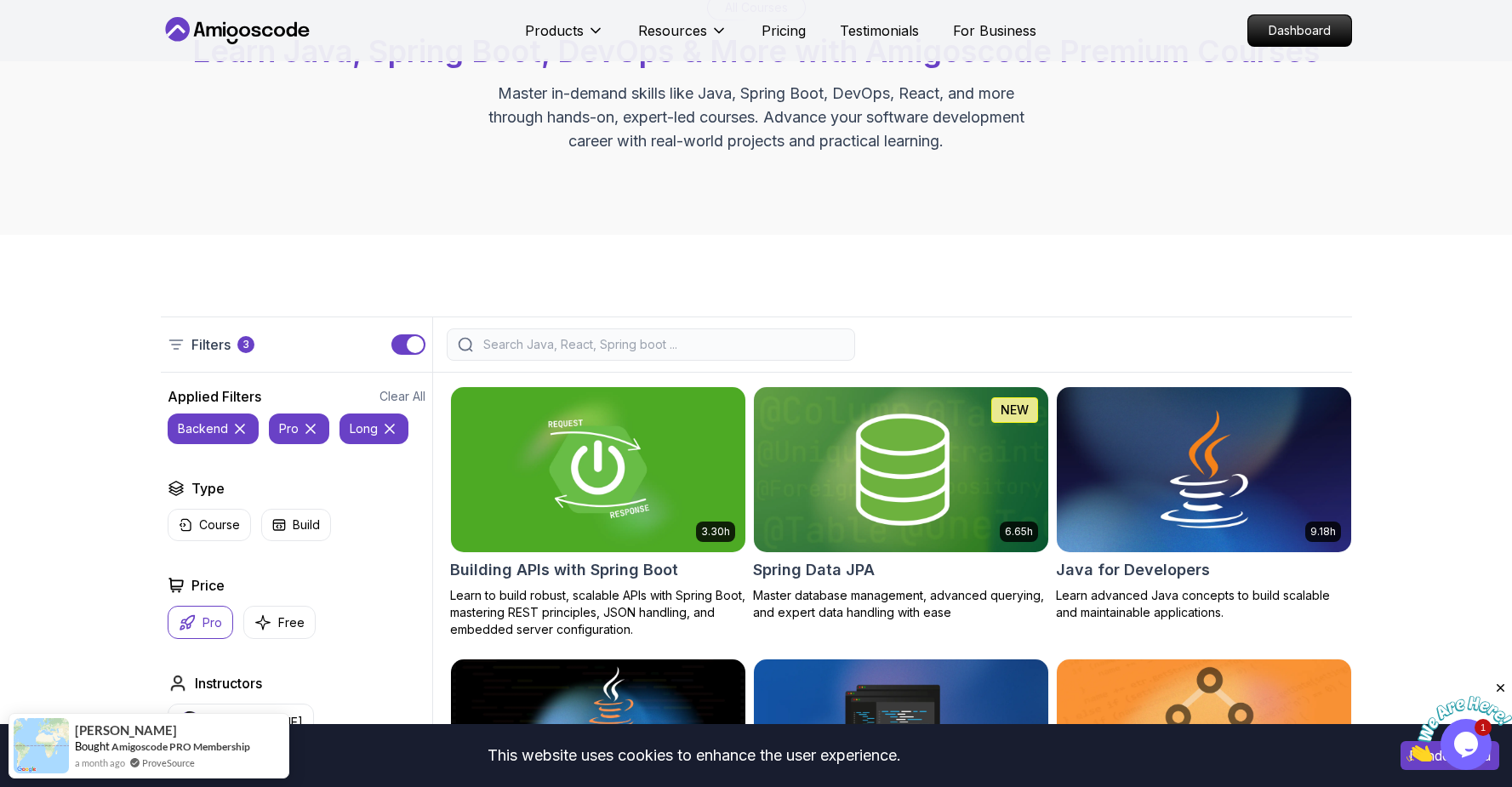
scroll to position [438, 0]
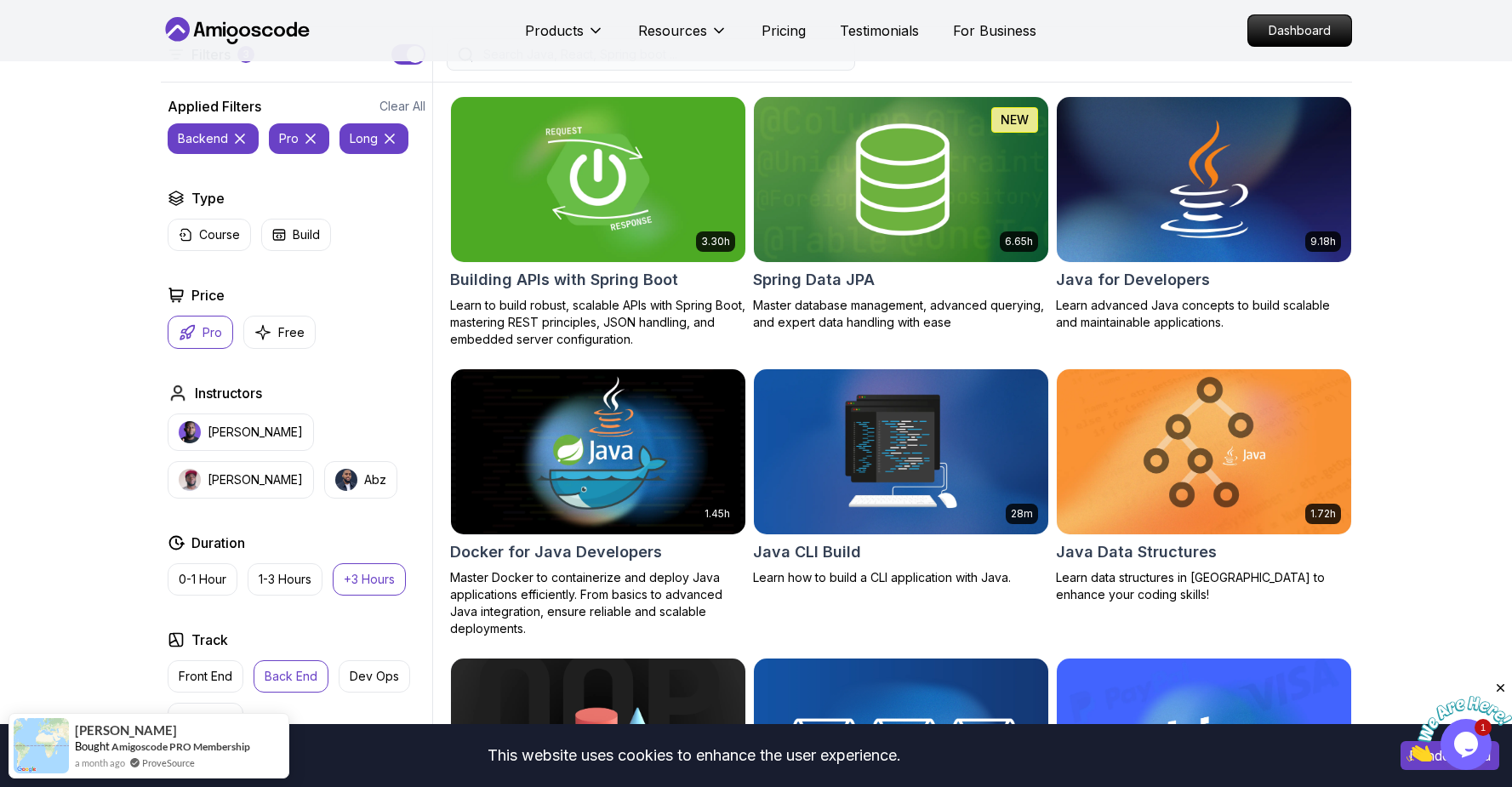
click at [616, 186] on img at bounding box center [598, 179] width 309 height 173
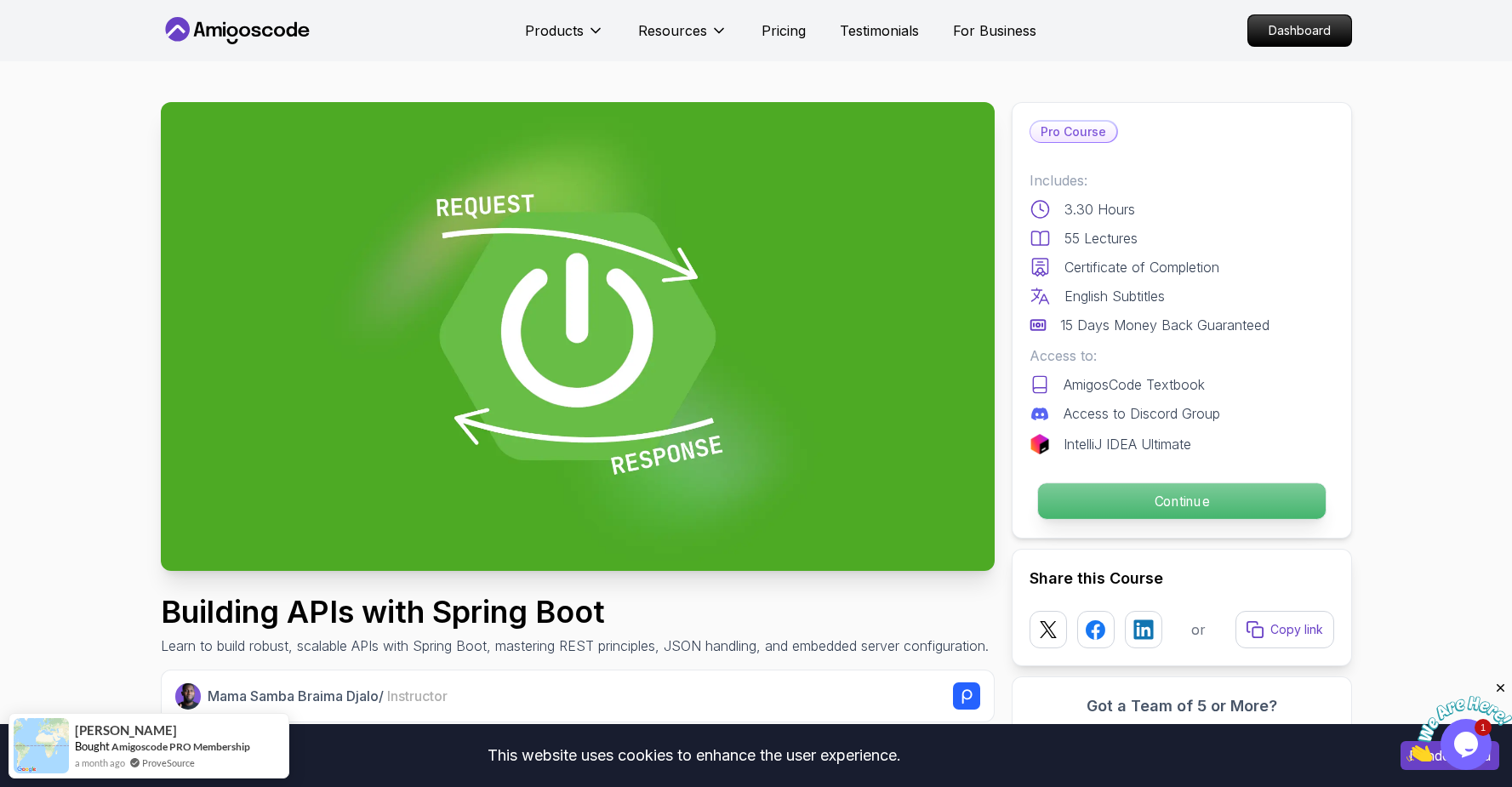
click at [1182, 505] on p "Continue" at bounding box center [1180, 502] width 287 height 36
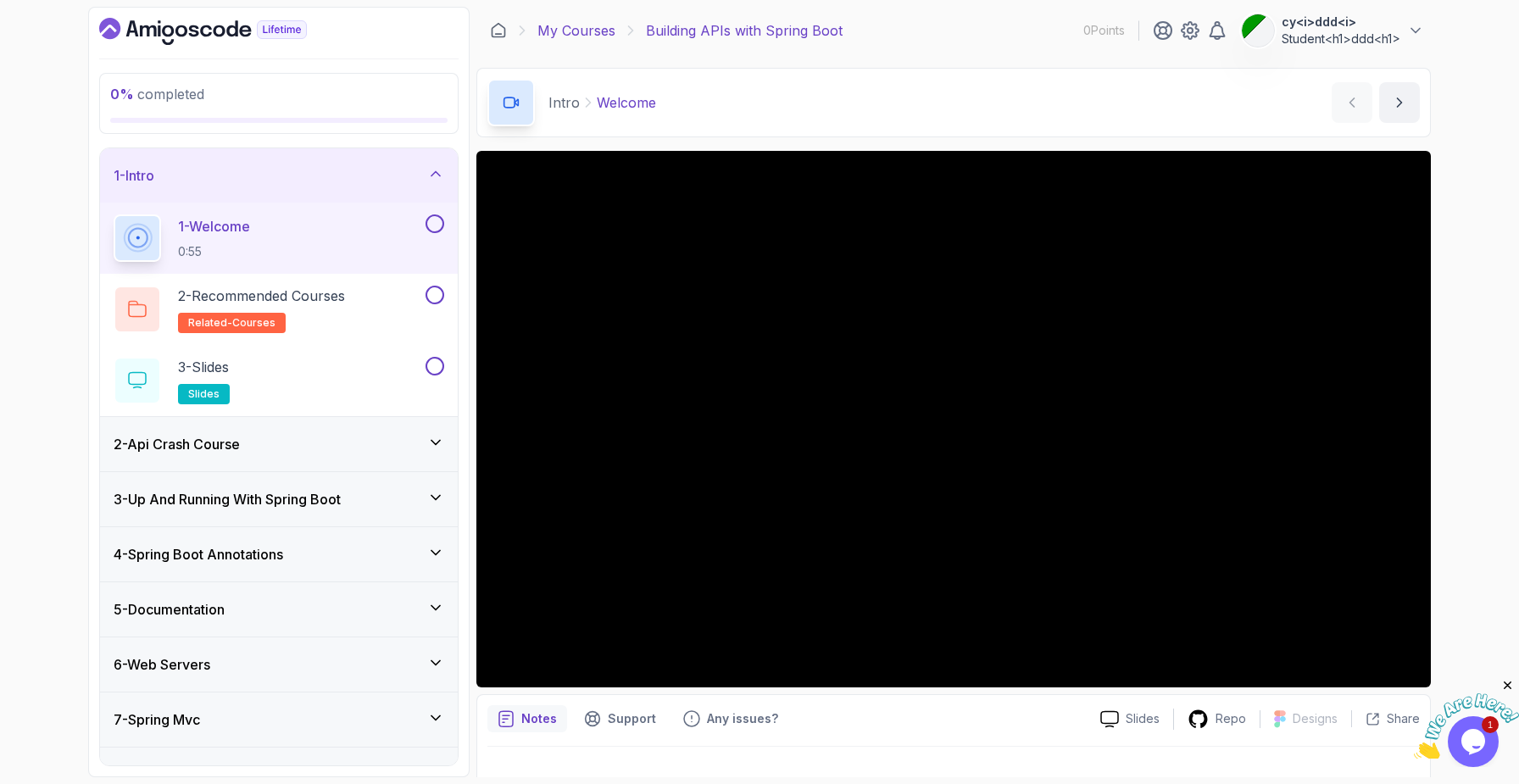
click at [583, 25] on link "My Courses" at bounding box center [576, 31] width 78 height 21
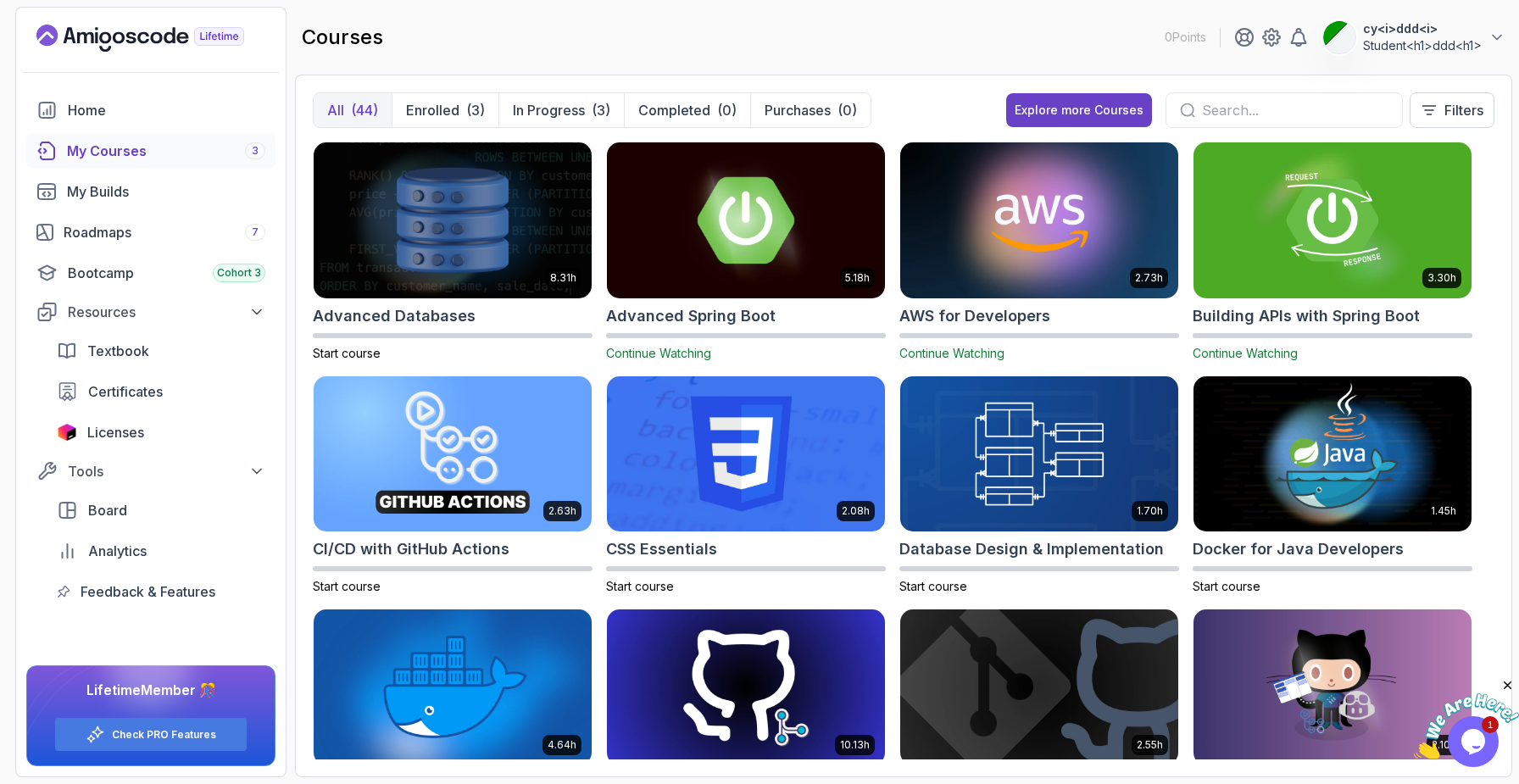
scroll to position [9, 0]
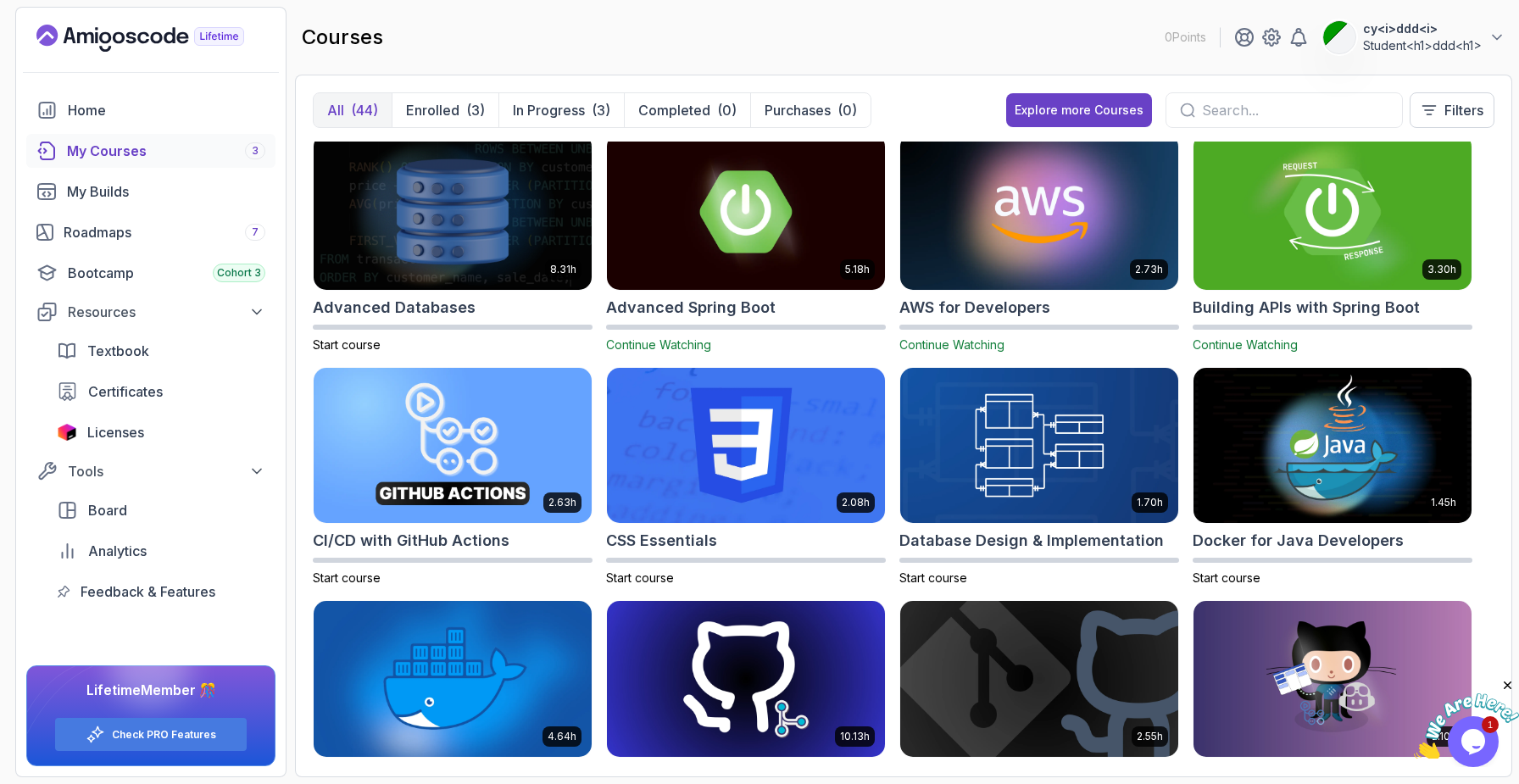
click at [1253, 279] on img at bounding box center [1332, 211] width 292 height 163
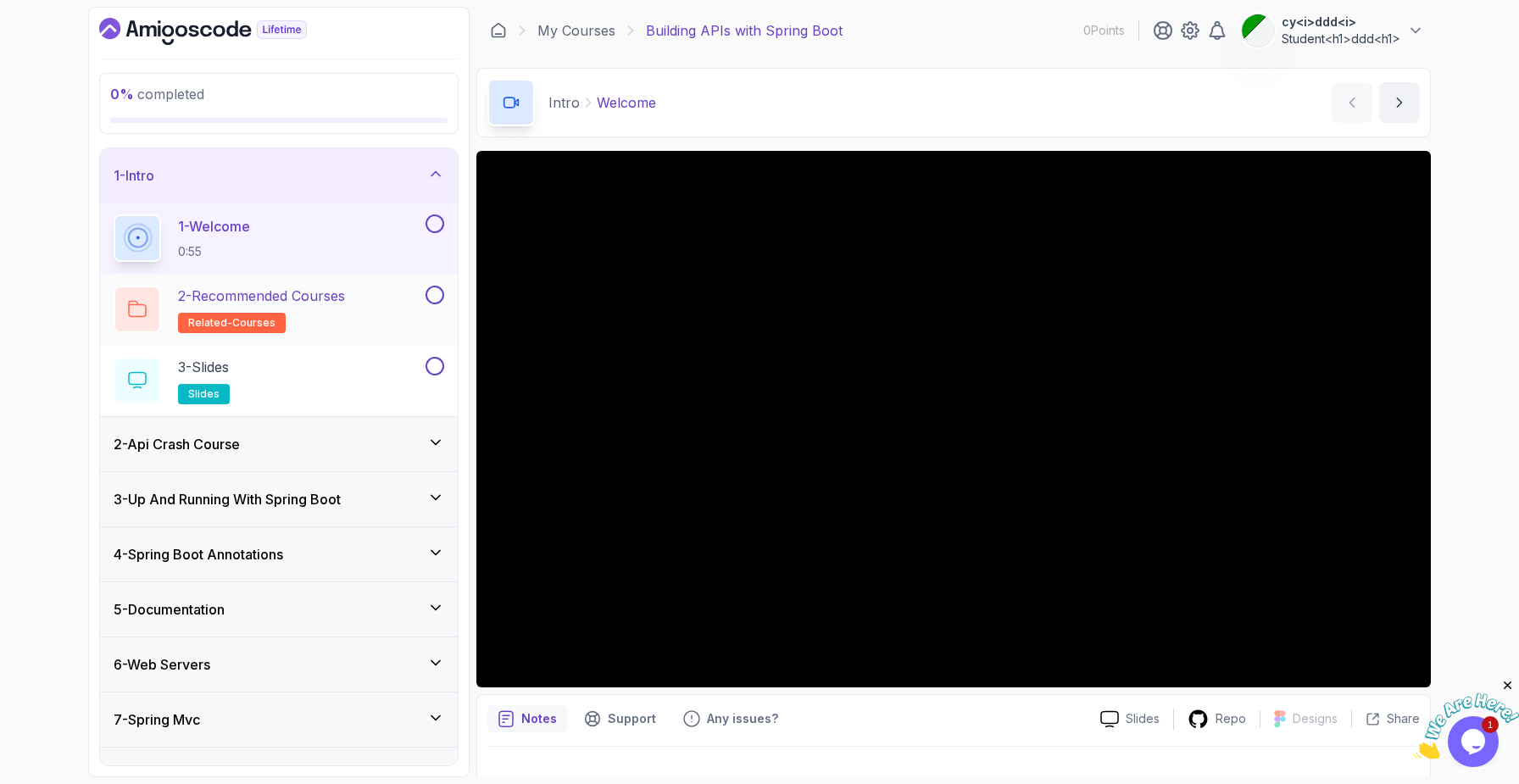
click at [329, 299] on p "2 - Recommended Courses" at bounding box center [261, 296] width 167 height 21
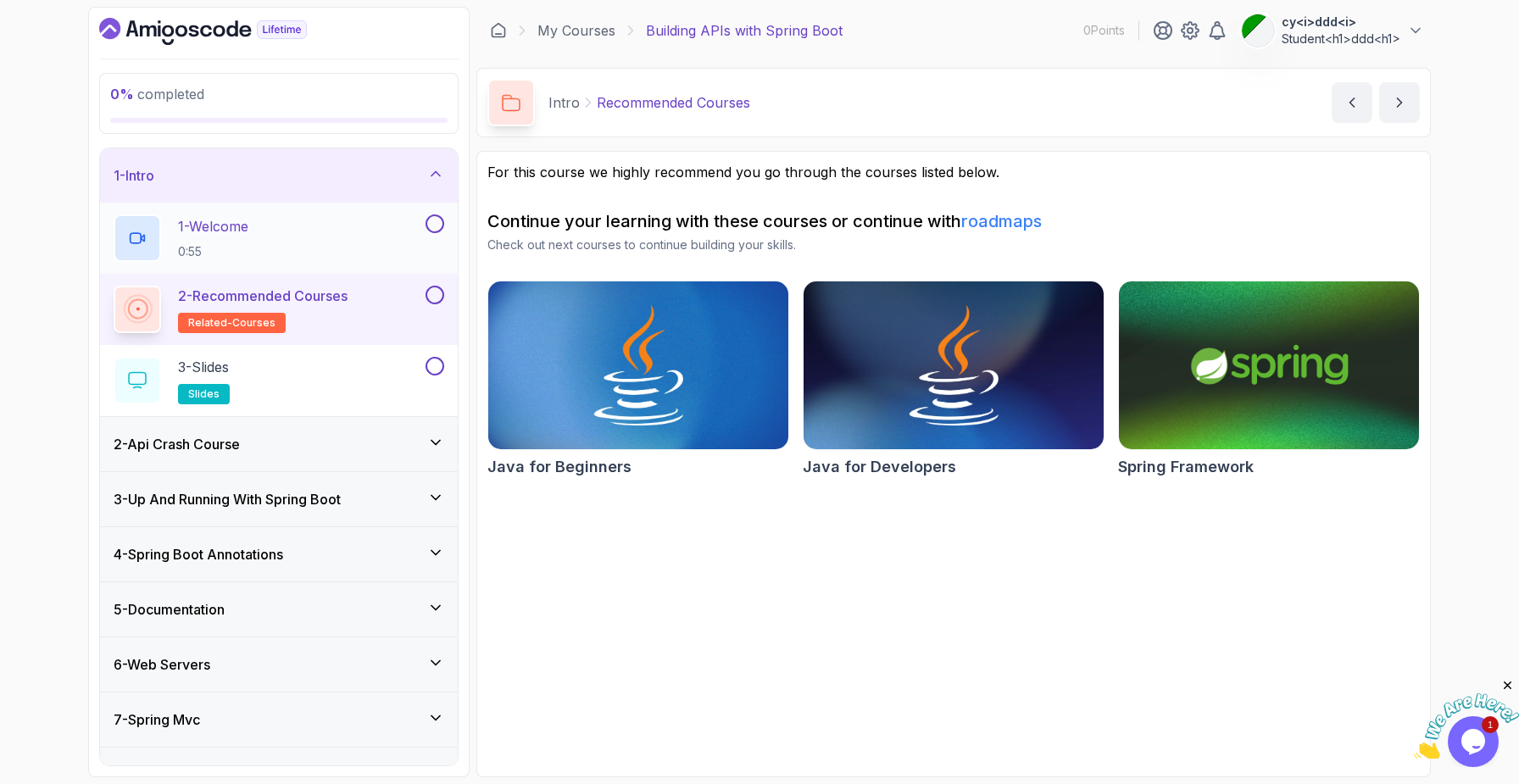
click at [286, 233] on div "1 - Welcome 0:55" at bounding box center [267, 238] width 309 height 47
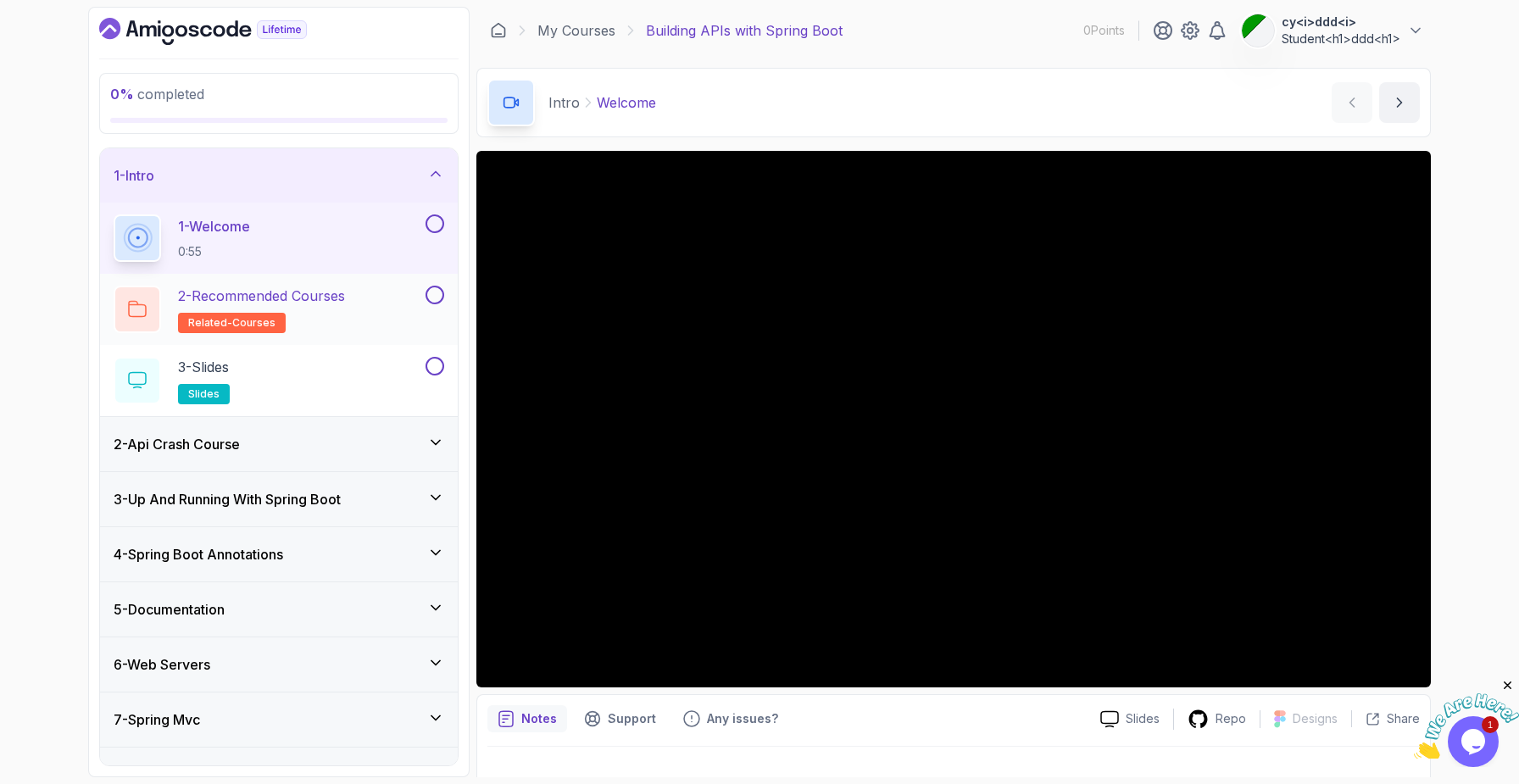
click at [323, 305] on p "2 - Recommended Courses" at bounding box center [261, 296] width 167 height 21
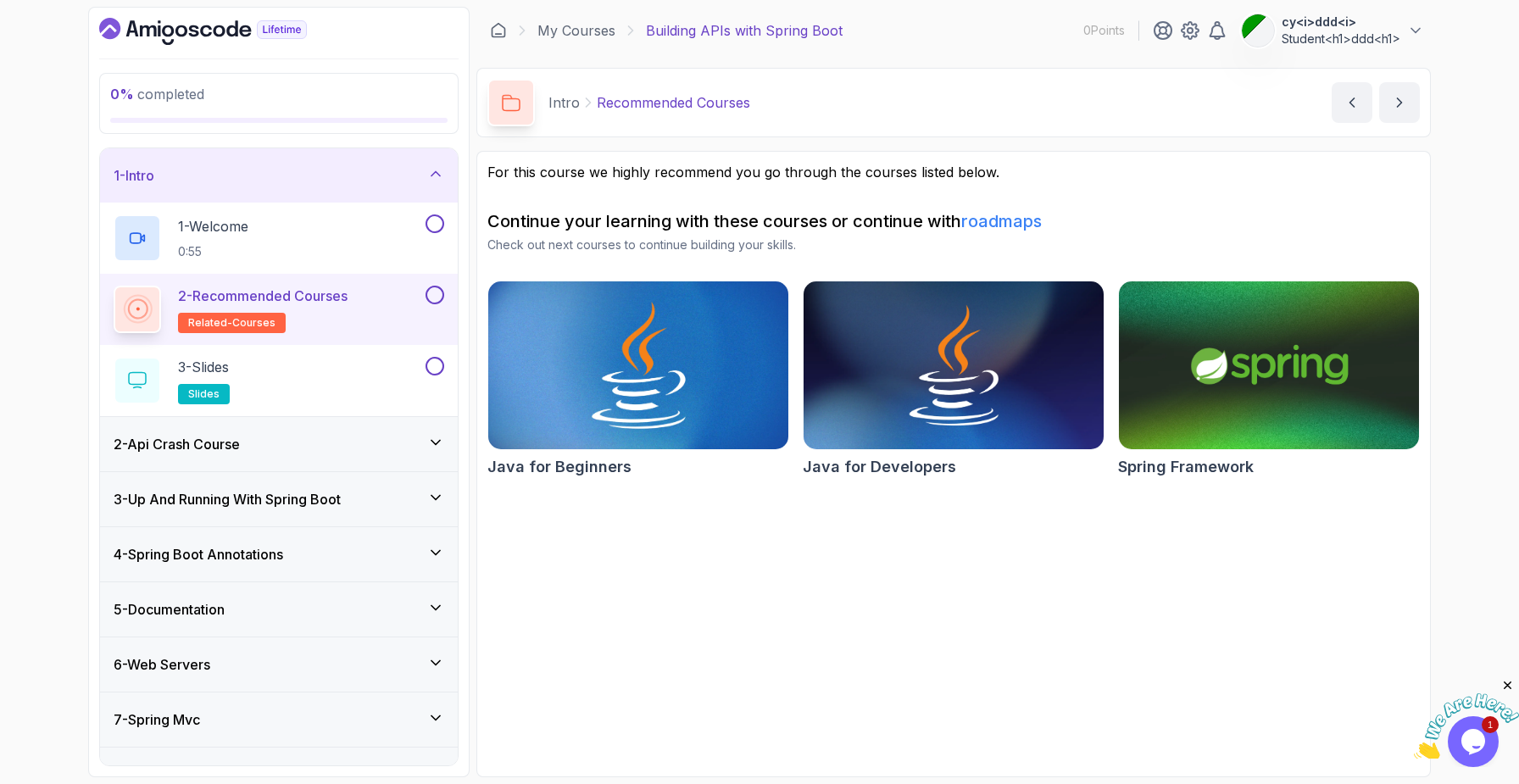
click at [668, 397] on img at bounding box center [639, 365] width 316 height 177
click at [1158, 356] on img at bounding box center [1270, 365] width 316 height 177
click at [1175, 409] on img at bounding box center [1270, 365] width 316 height 177
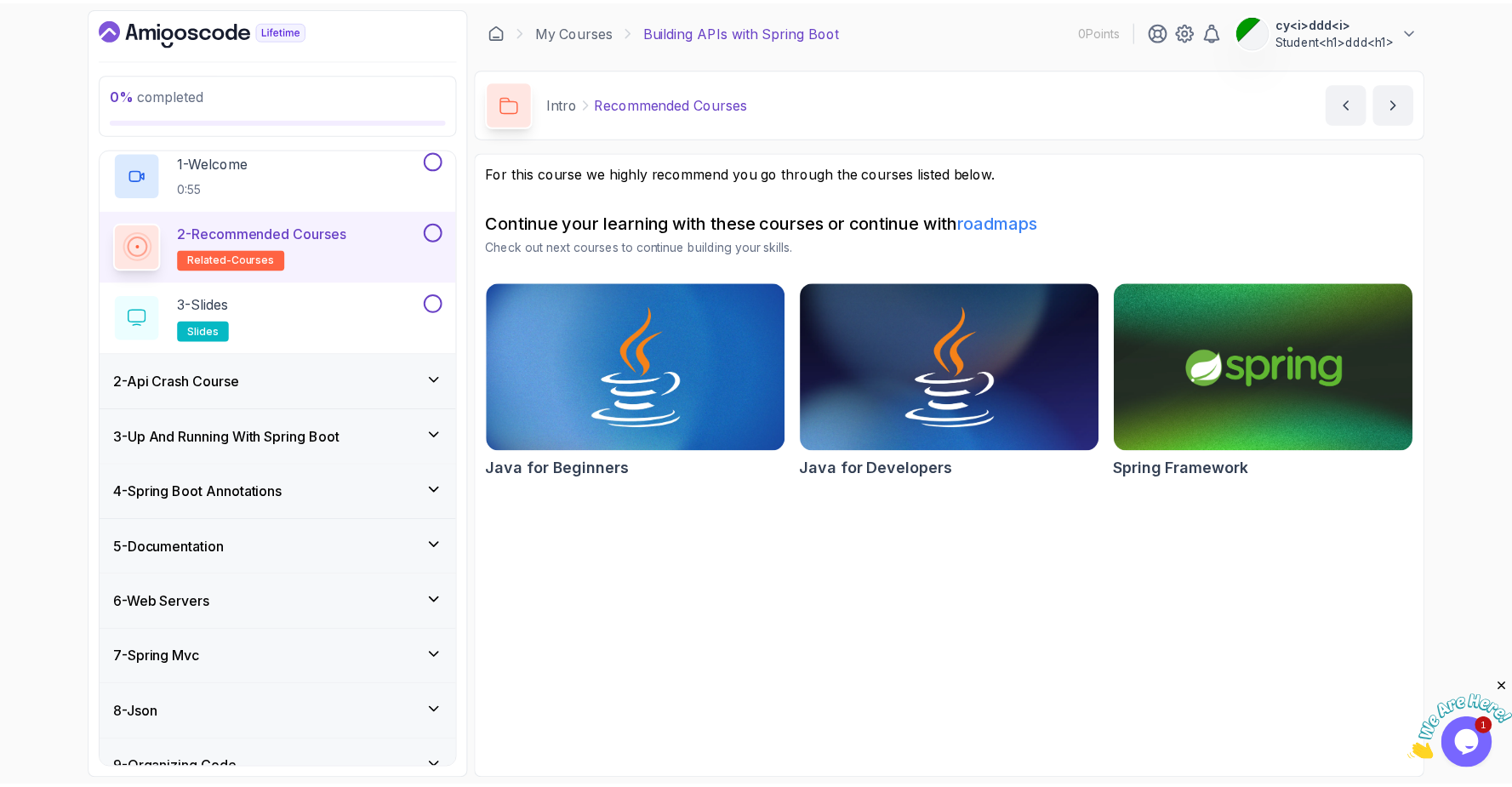
scroll to position [147, 0]
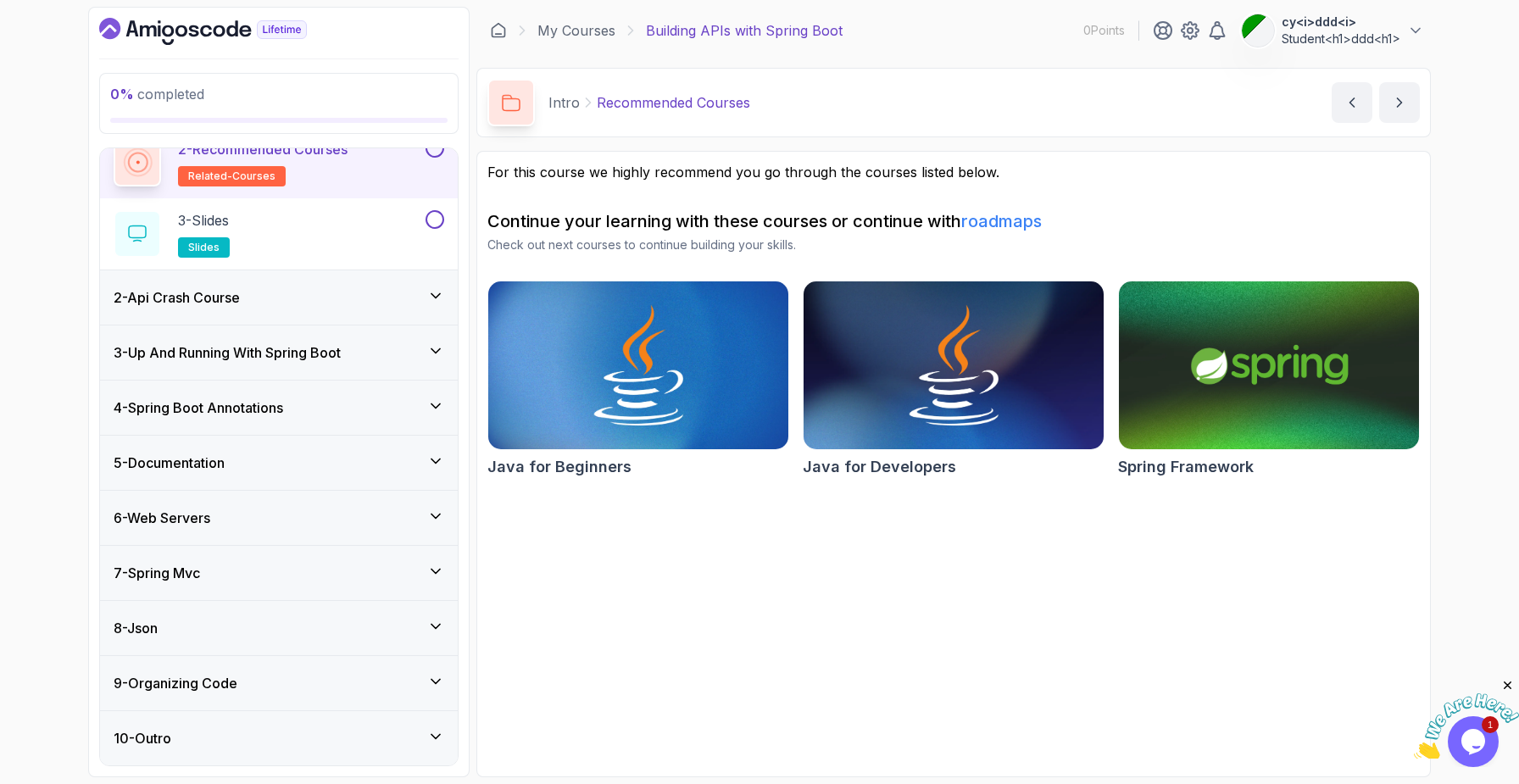
click at [780, 31] on p "Building APIs with Spring Boot" at bounding box center [744, 31] width 196 height 21
click at [570, 40] on link "My Courses" at bounding box center [576, 31] width 78 height 21
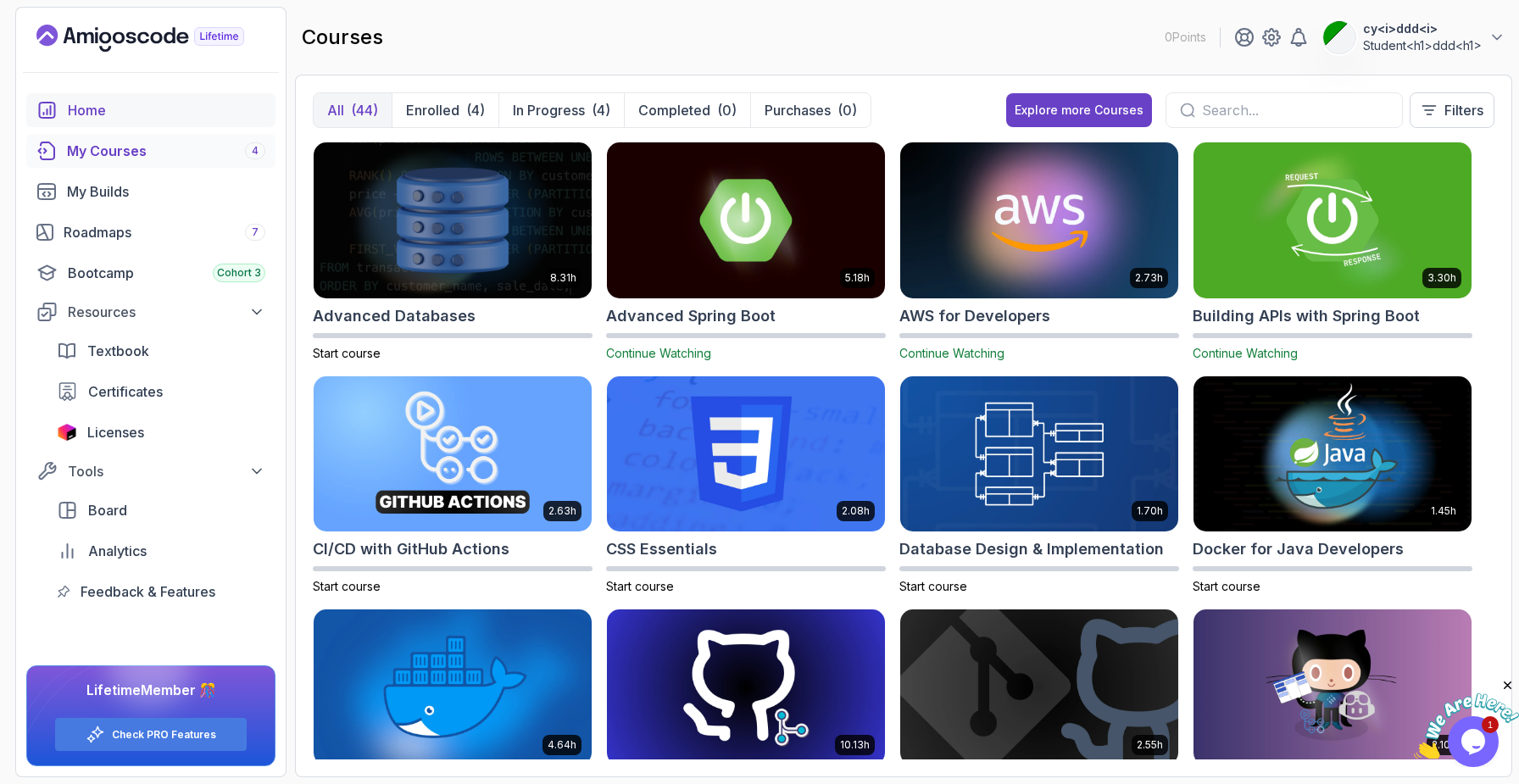
click at [91, 109] on div "Home" at bounding box center [166, 111] width 197 height 21
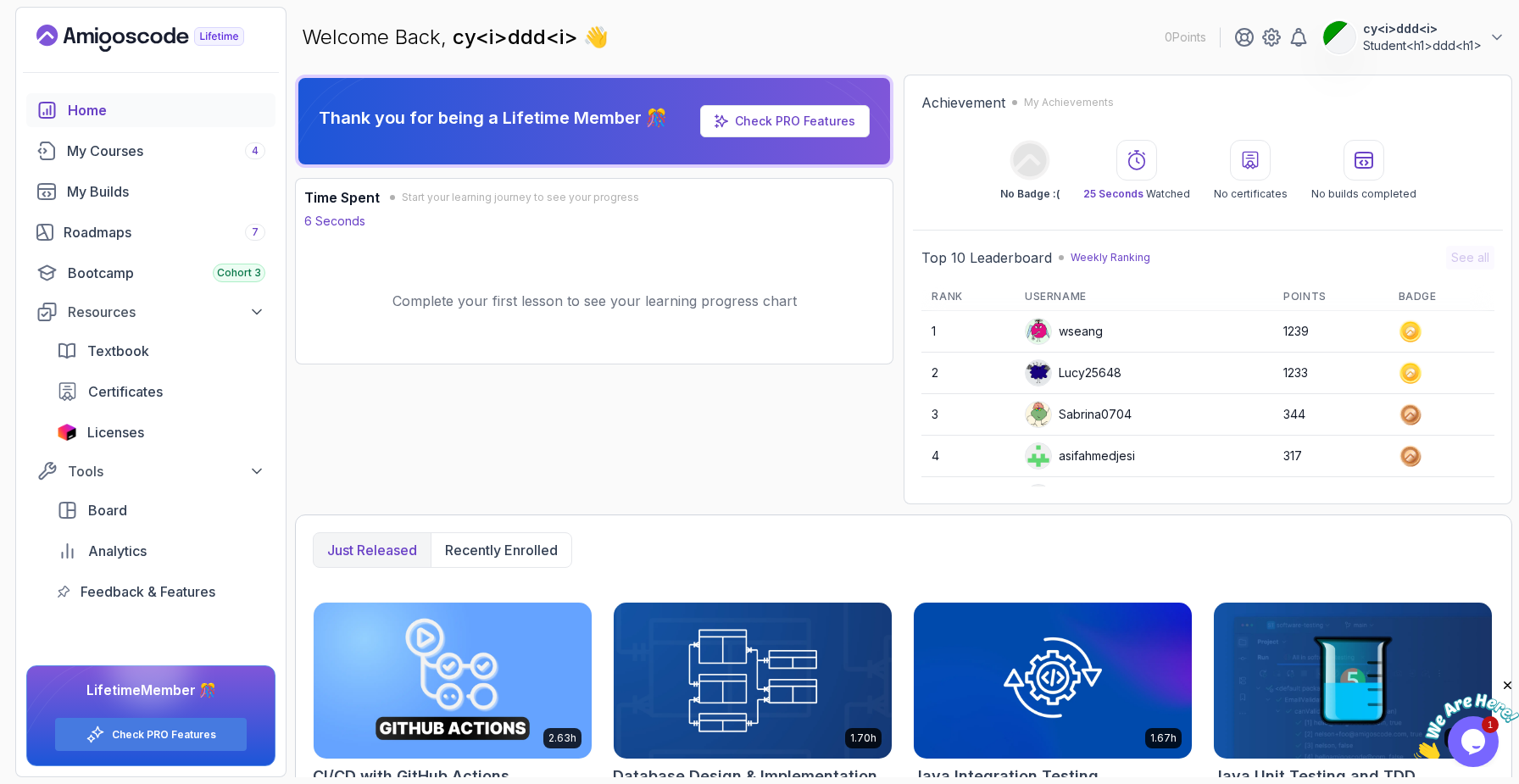
click at [754, 128] on div "Check PRO Features" at bounding box center [794, 121] width 120 height 17
click at [750, 128] on link "Check PRO Features" at bounding box center [794, 120] width 120 height 14
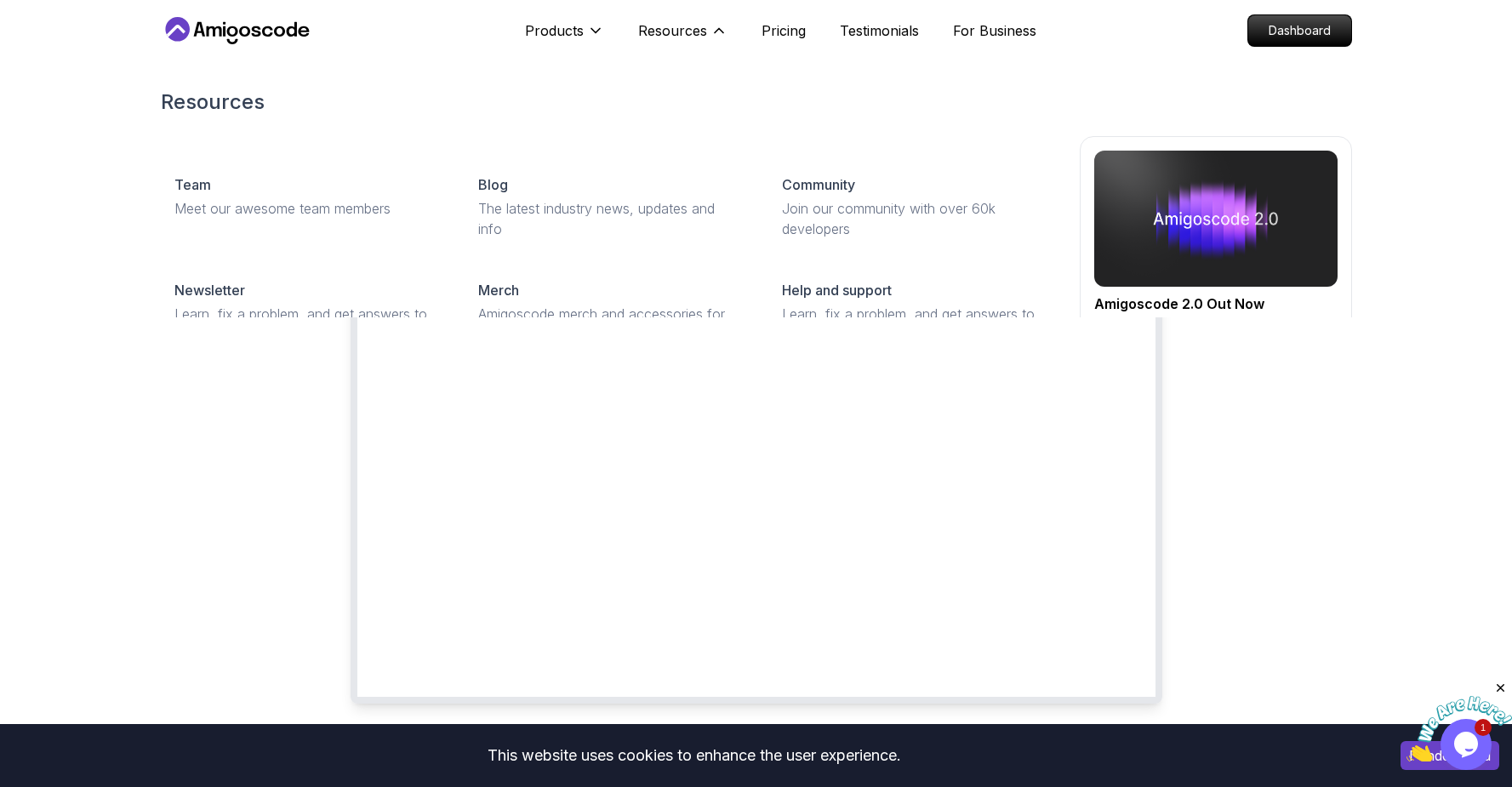
click at [560, 13] on div "Products" at bounding box center [564, 30] width 79 height 34
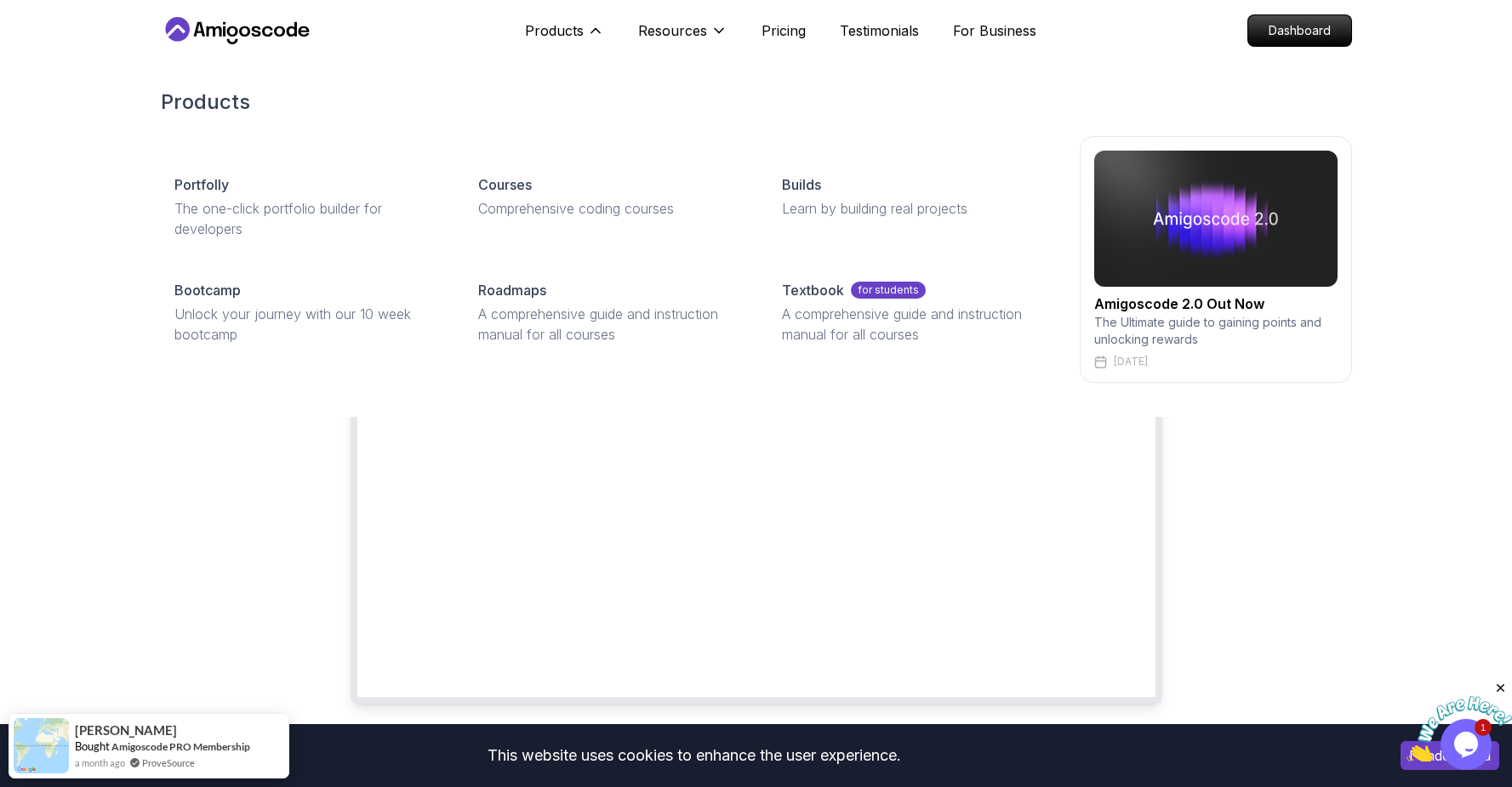
click at [455, 186] on div "Portfolly The one-click portfolio builder for developers Courses Comprehensive …" at bounding box center [610, 260] width 899 height 197
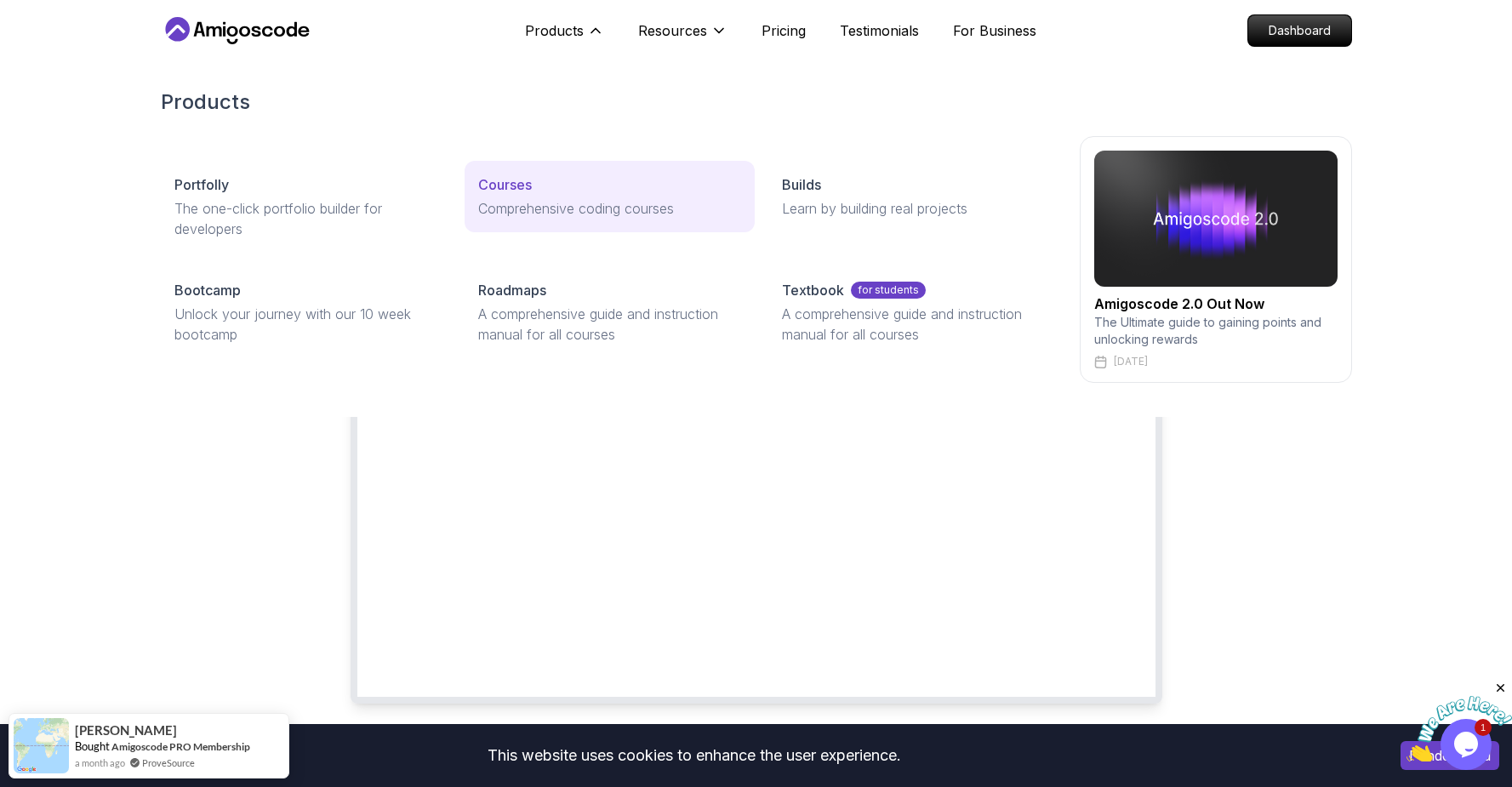
click at [480, 187] on p "Courses" at bounding box center [504, 185] width 54 height 21
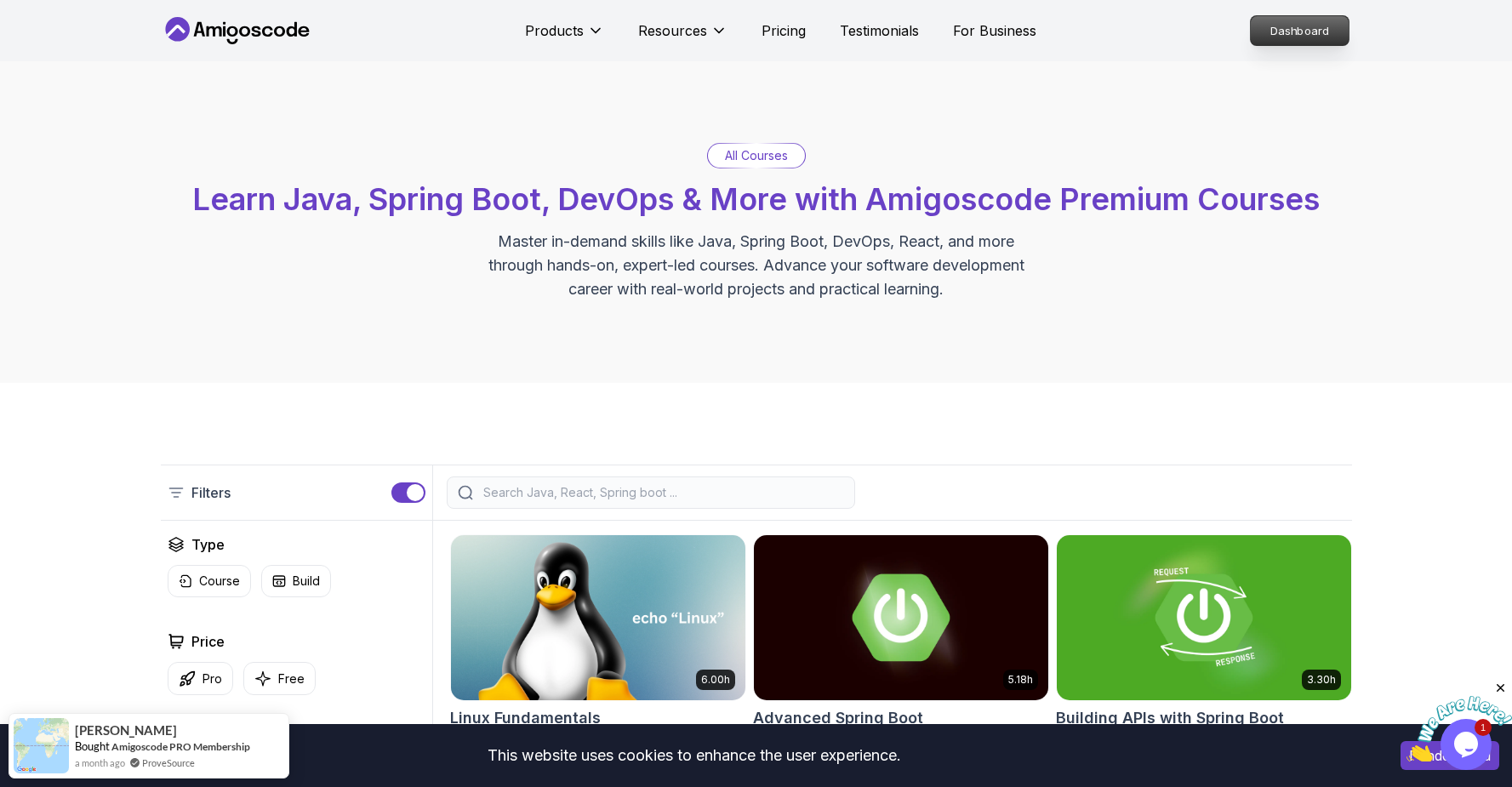
click at [1312, 20] on p "Dashboard" at bounding box center [1299, 30] width 98 height 29
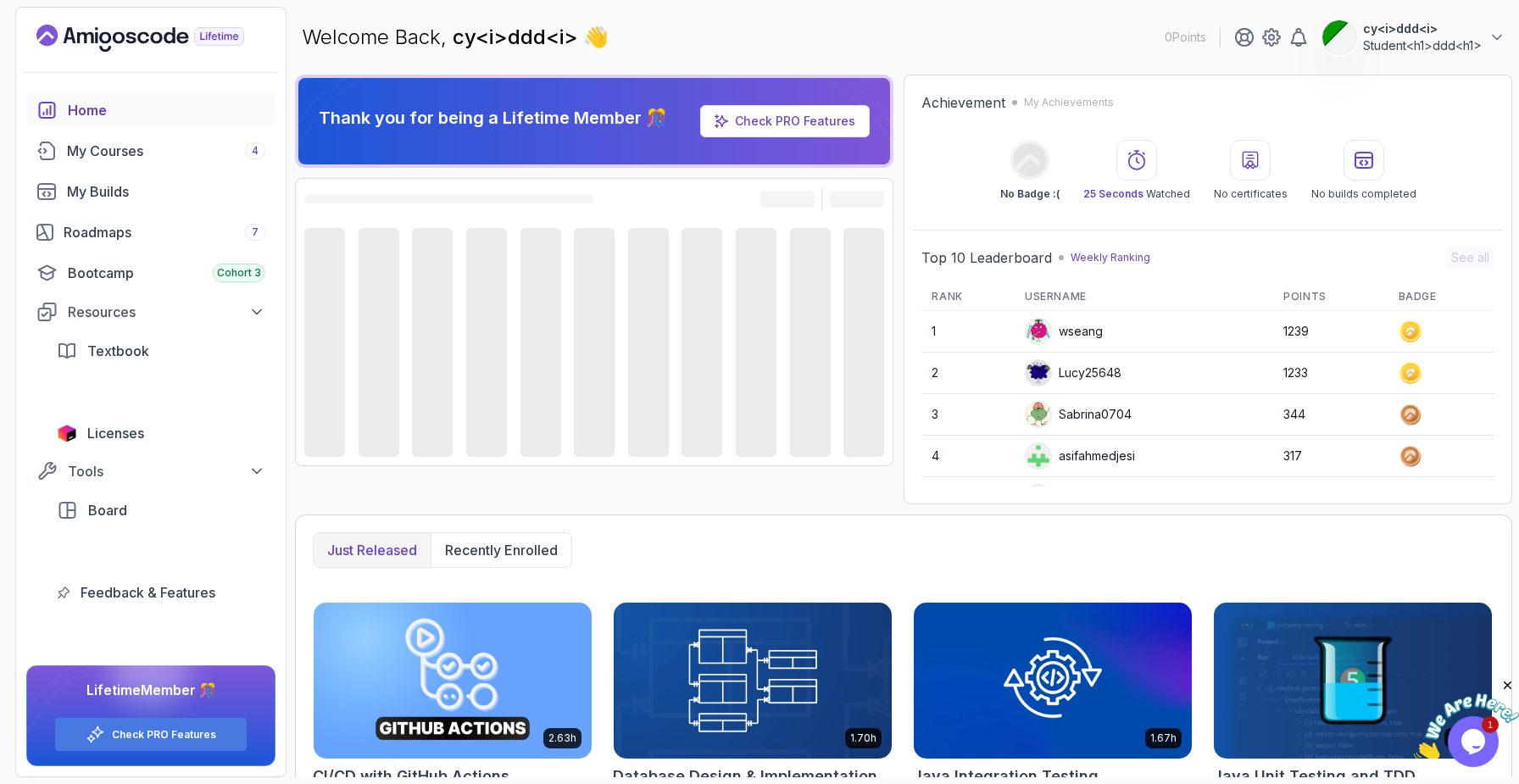
click at [1340, 42] on img at bounding box center [1340, 38] width 34 height 34
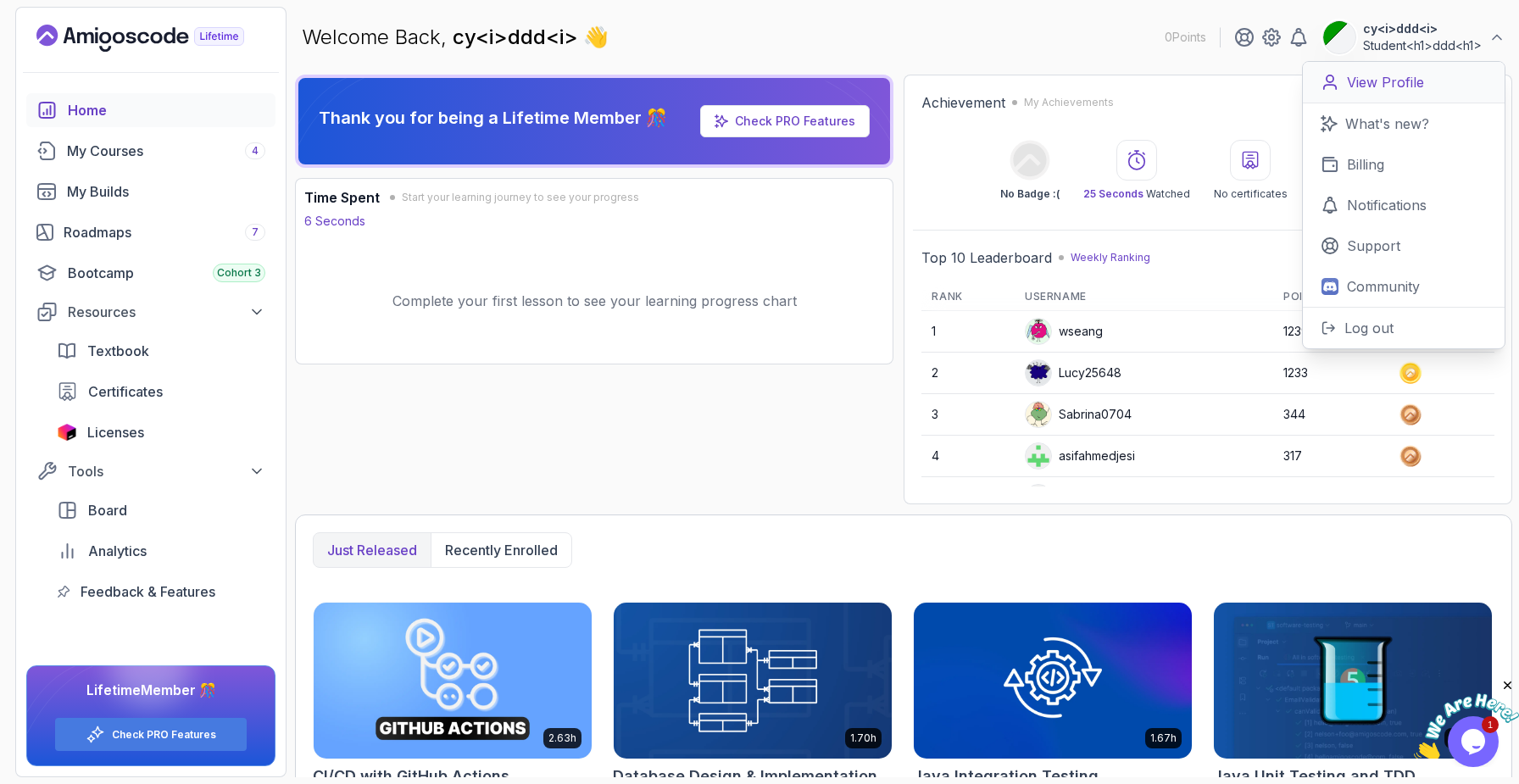
click at [1374, 94] on link "View Profile" at bounding box center [1404, 83] width 202 height 42
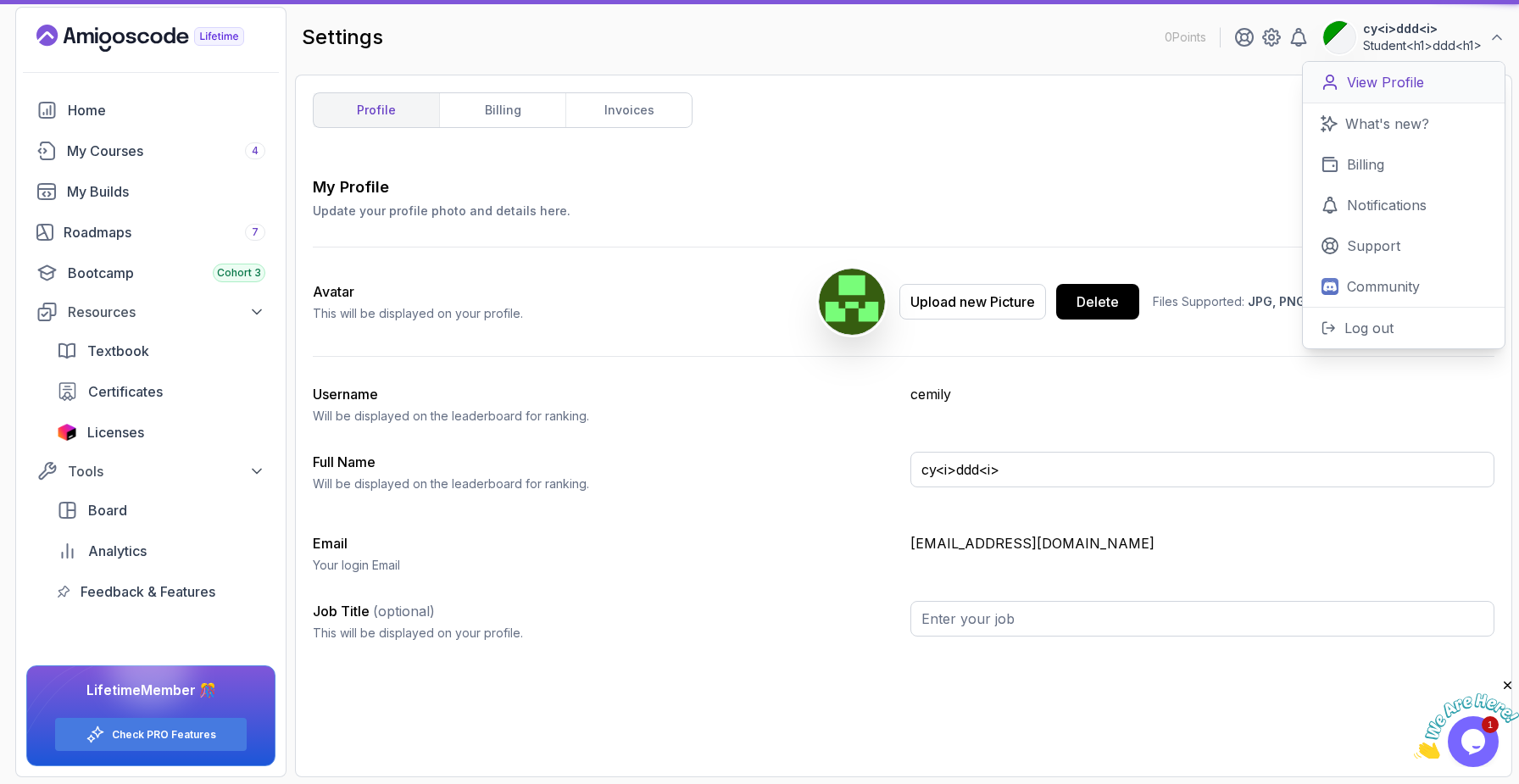
type input "Student<h1>ddd<h1>"
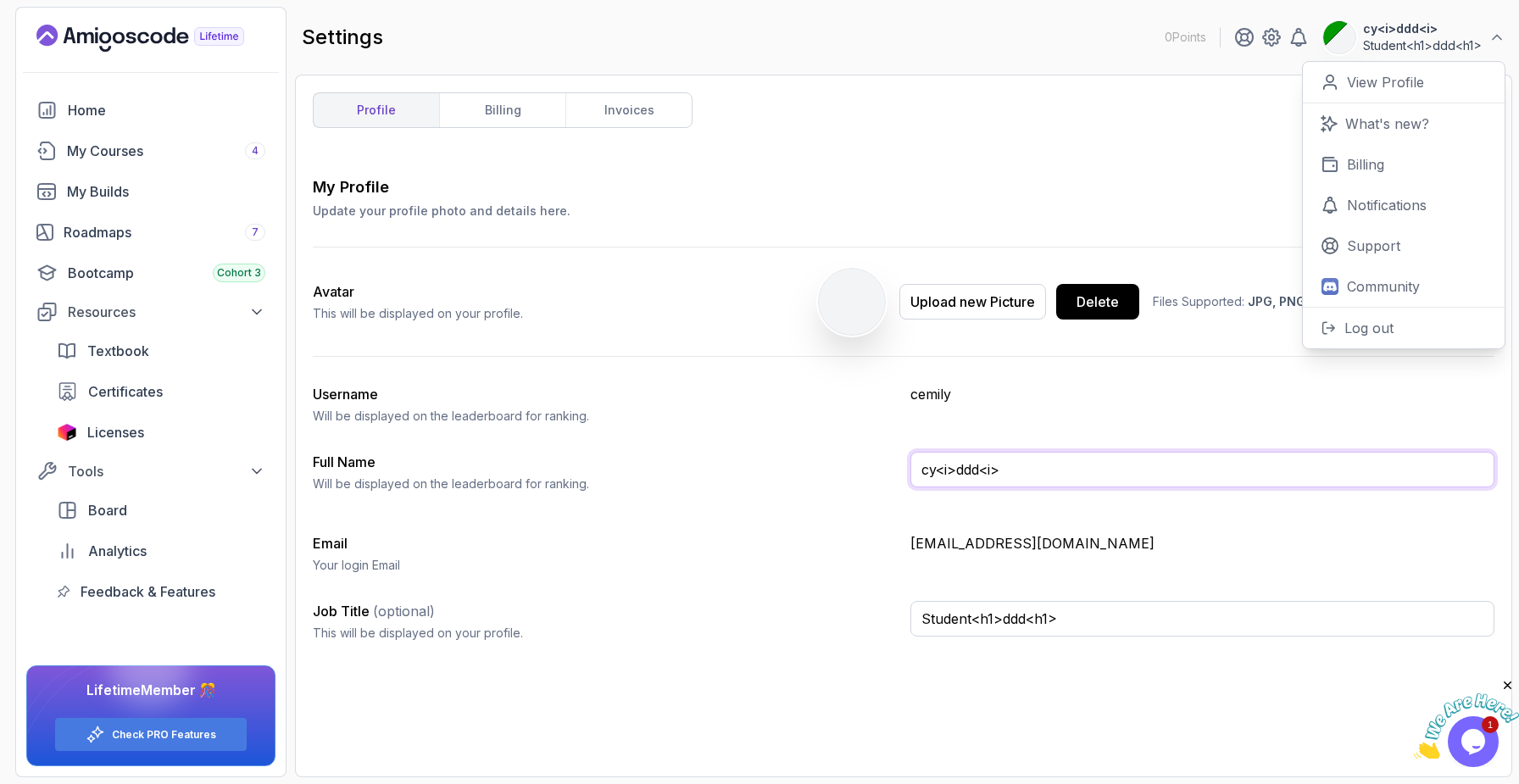
click at [1005, 469] on input "cy<i>ddd<i>" at bounding box center [1203, 469] width 584 height 36
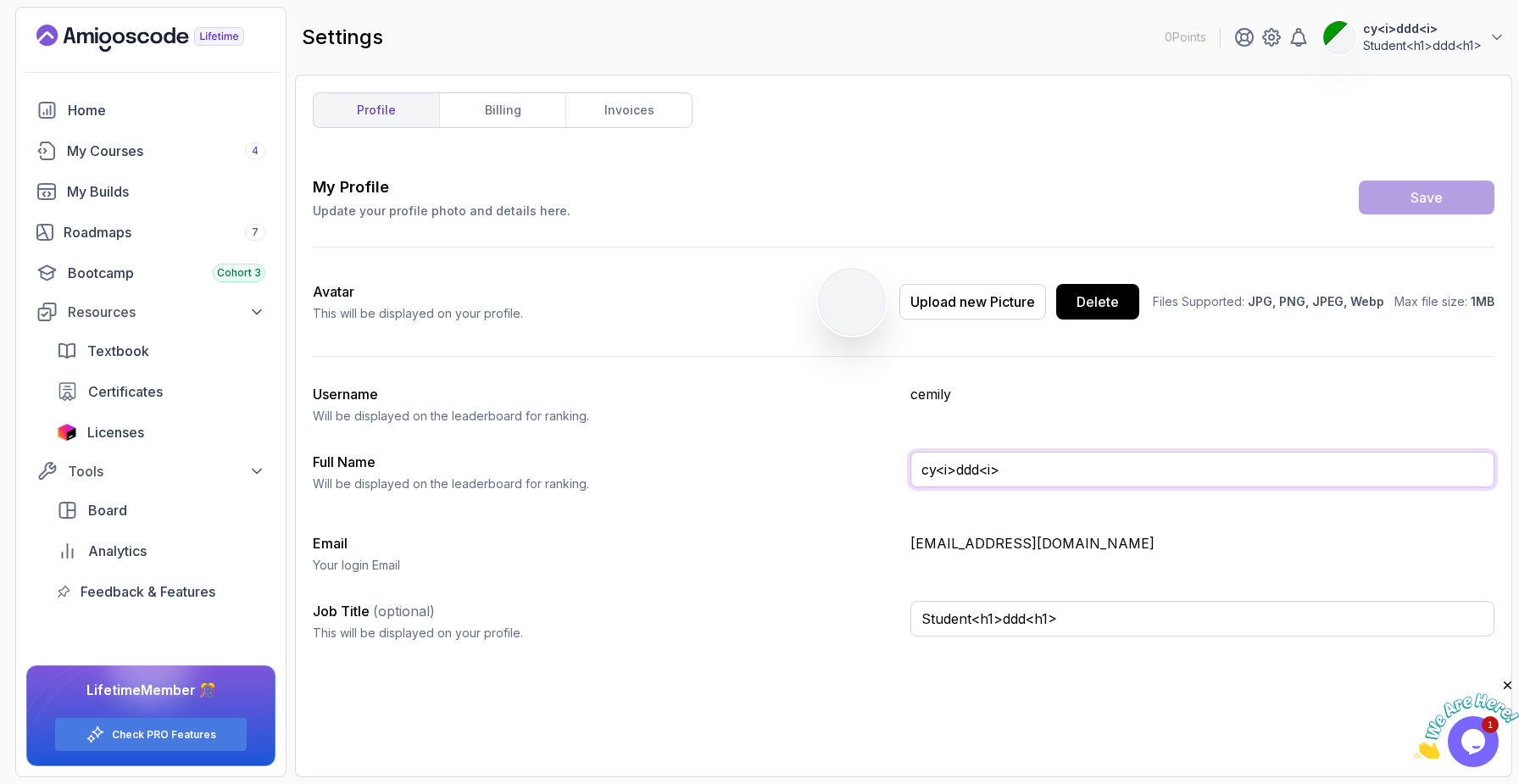
click at [1005, 469] on input "cy<i>ddd<i>" at bounding box center [1203, 469] width 584 height 36
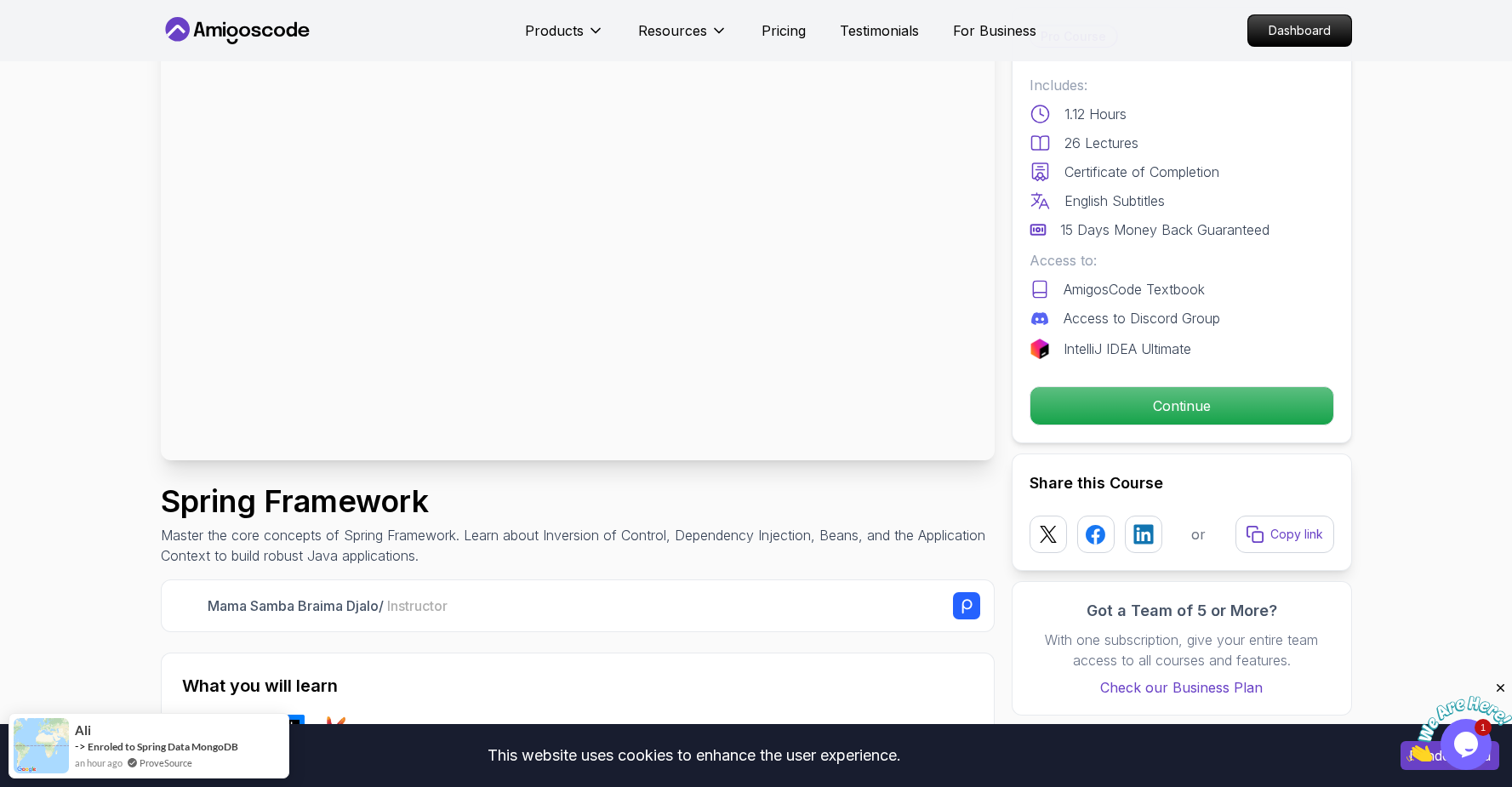
scroll to position [160, 0]
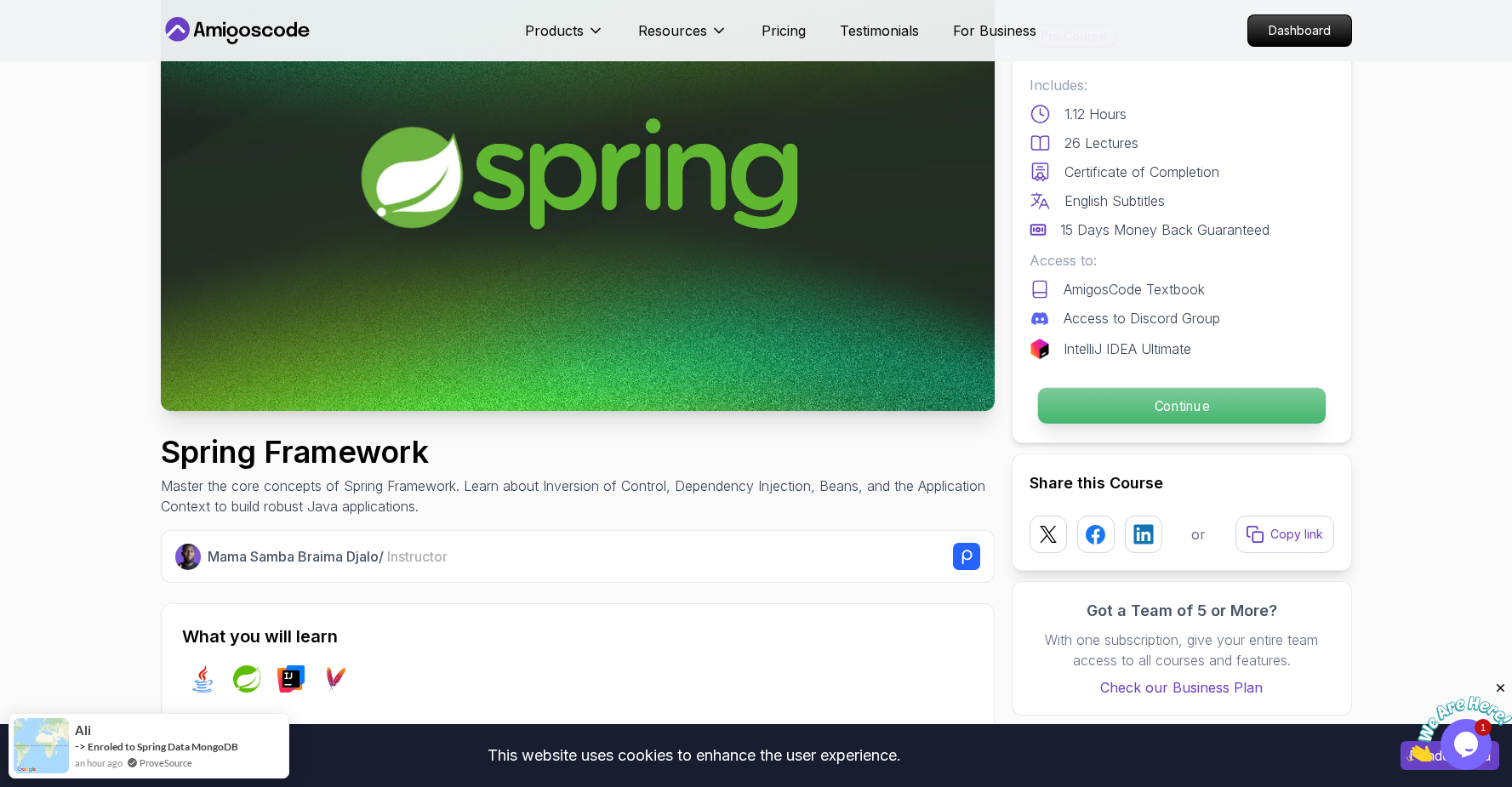
click at [1064, 423] on p "Continue" at bounding box center [1180, 406] width 287 height 36
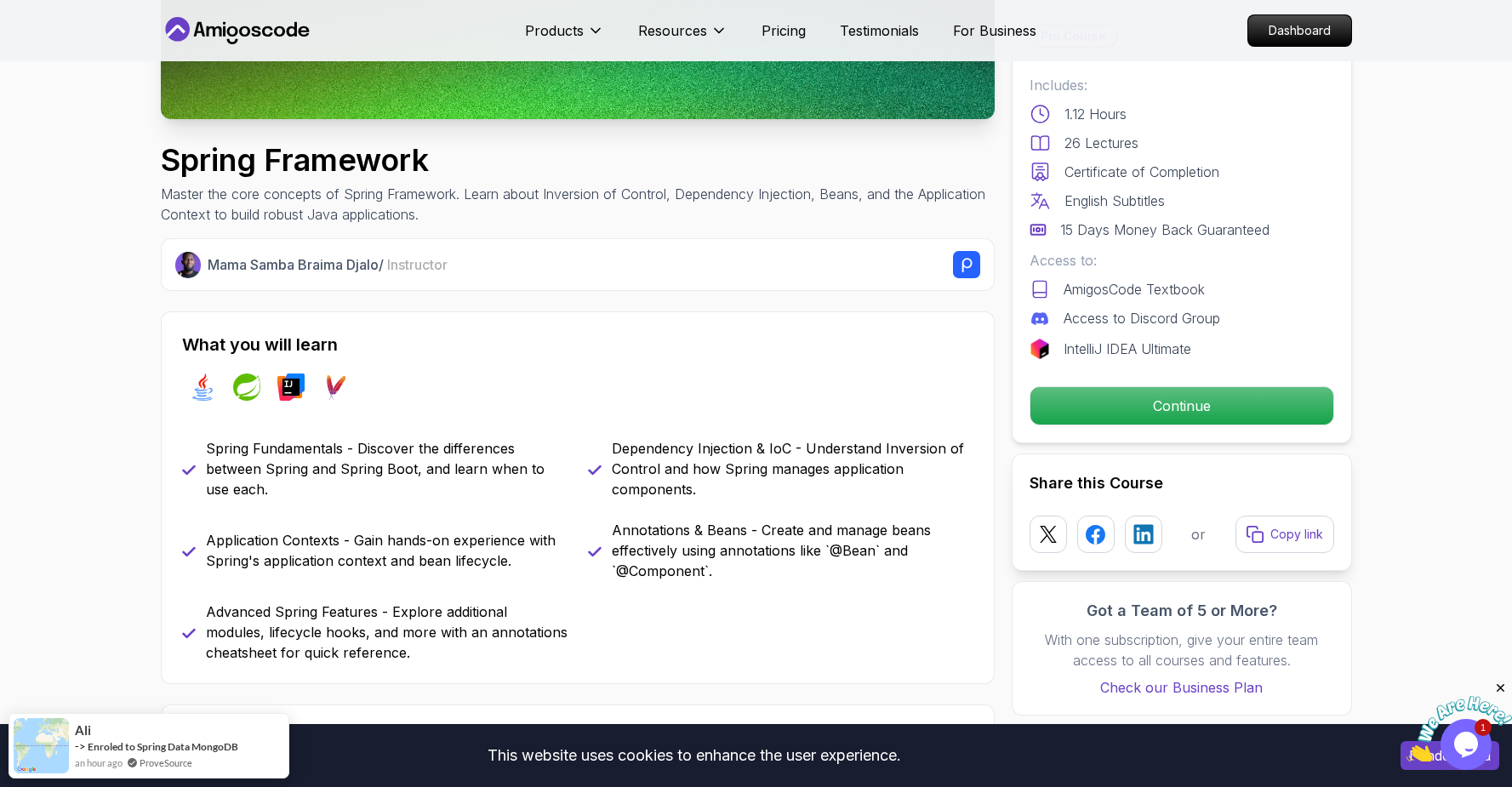
scroll to position [548, 0]
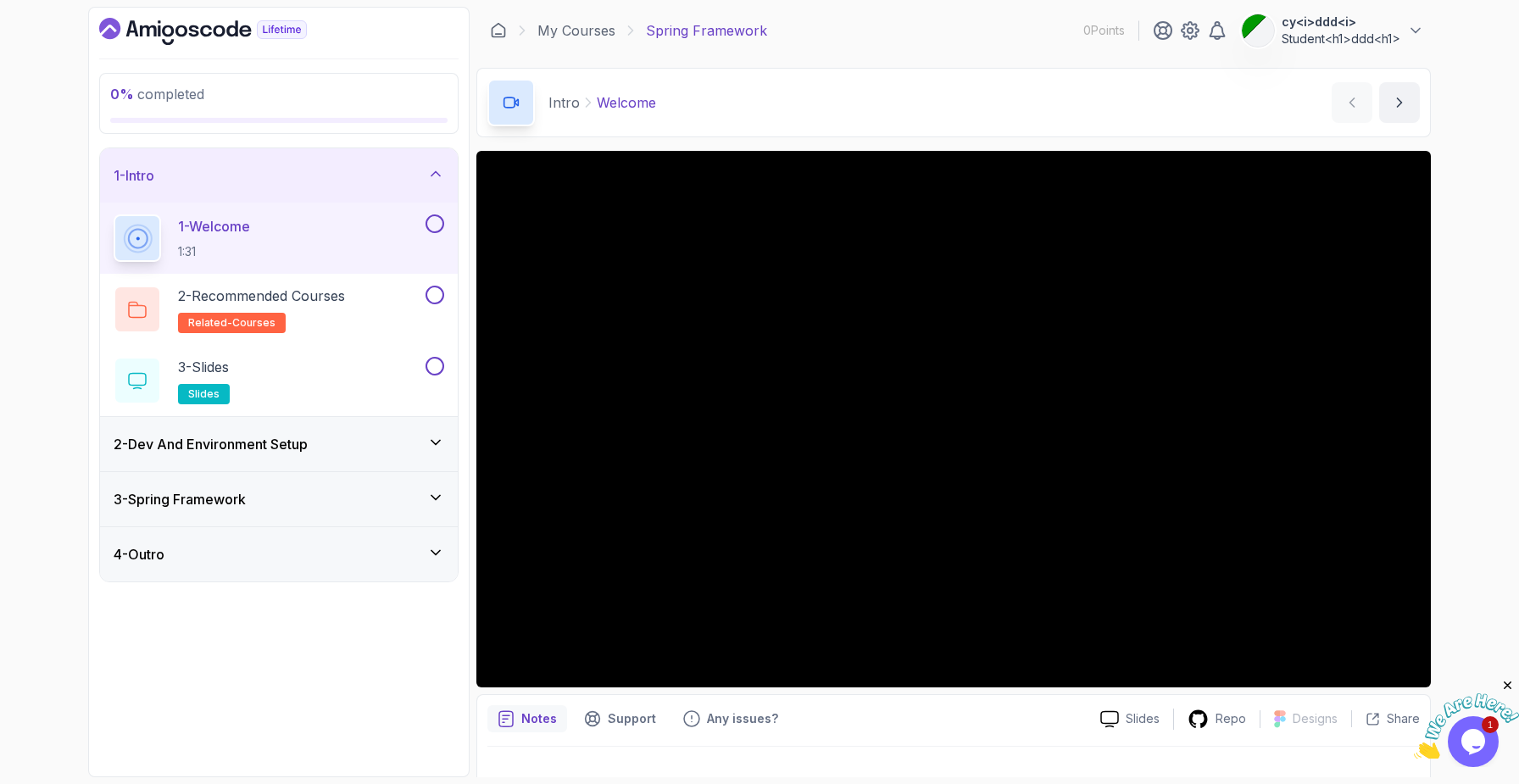
click at [316, 473] on div "3 - Spring Framework" at bounding box center [279, 499] width 358 height 54
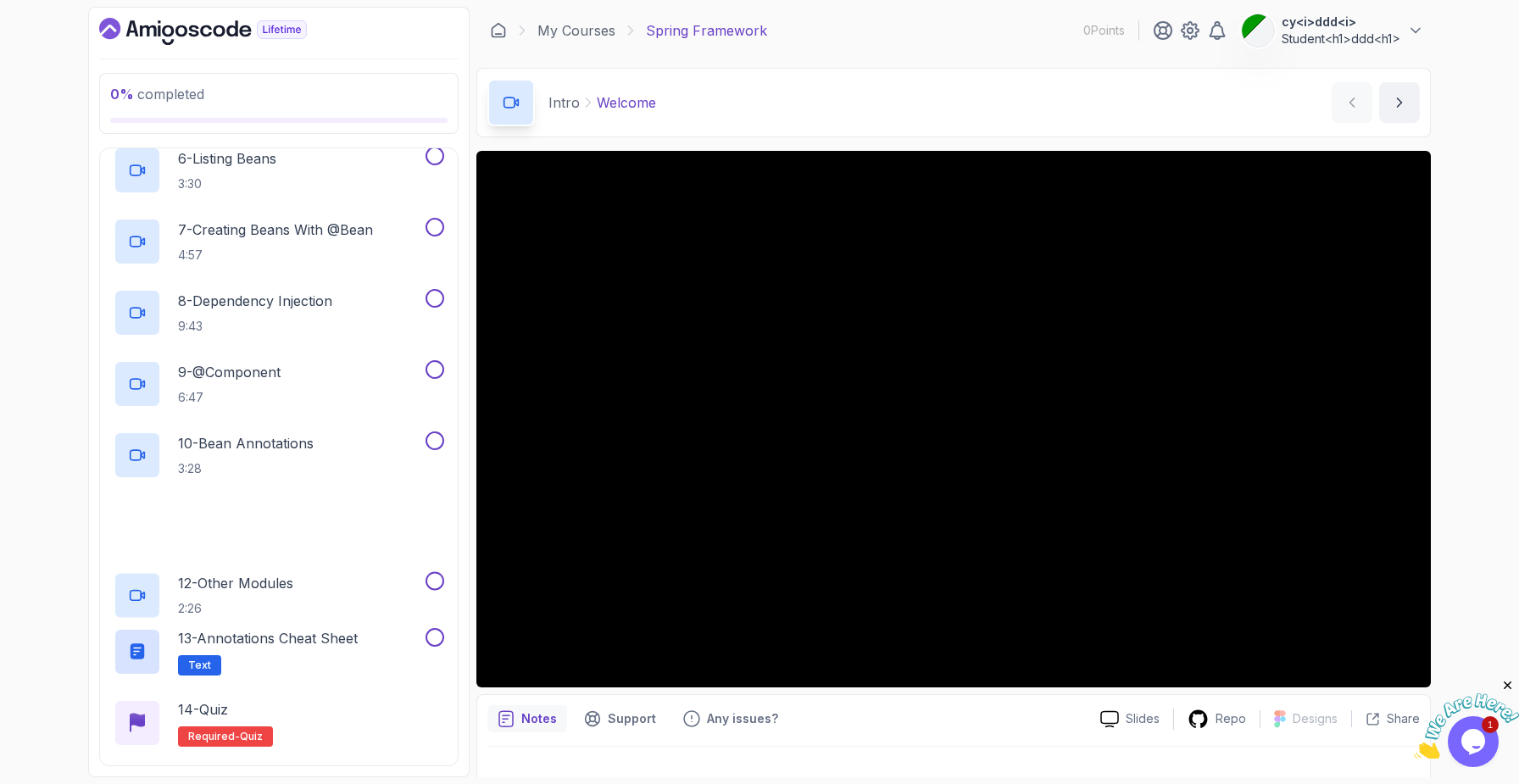
scroll to position [599, 0]
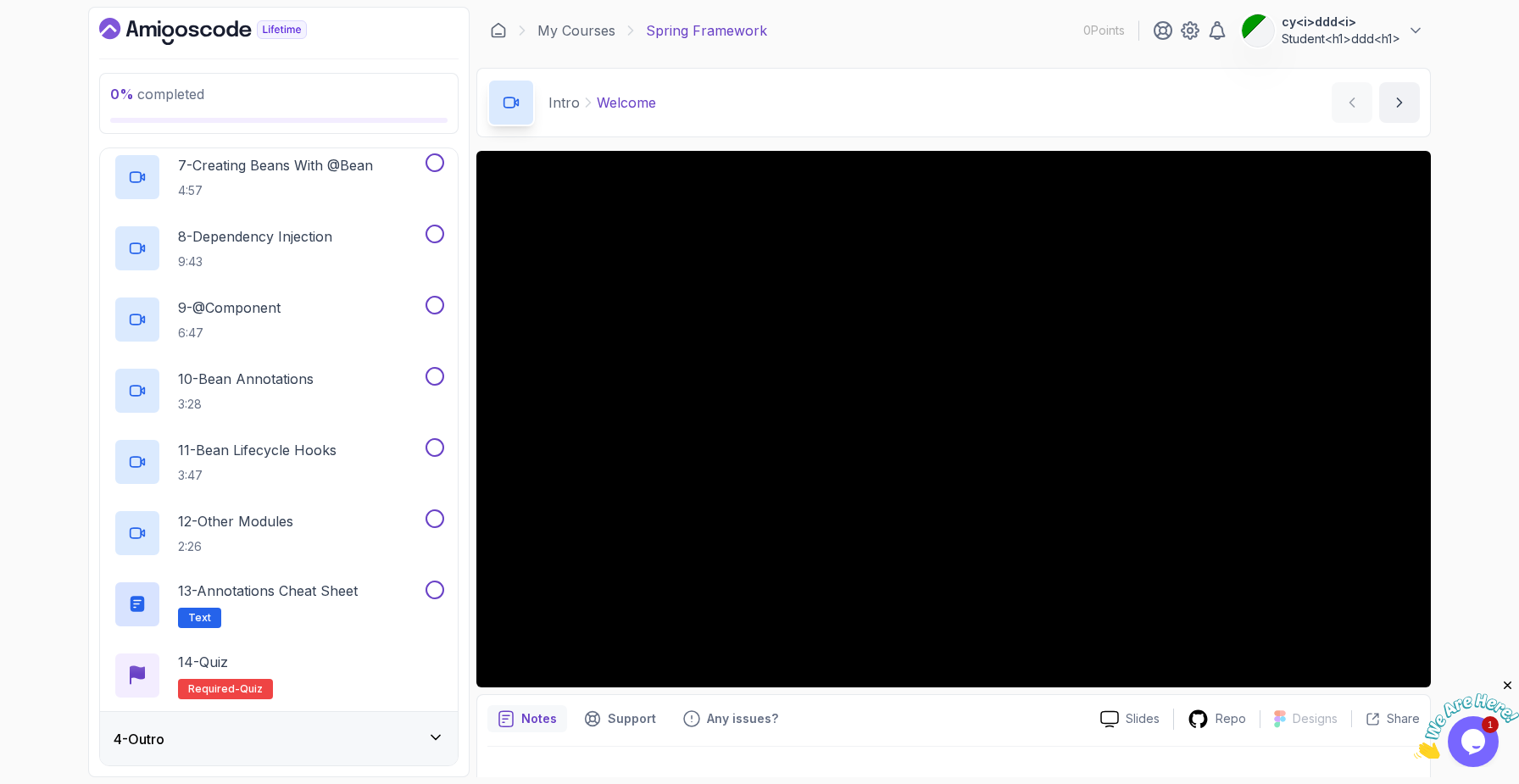
click at [164, 743] on h3 "4 - Outro" at bounding box center [139, 740] width 51 height 21
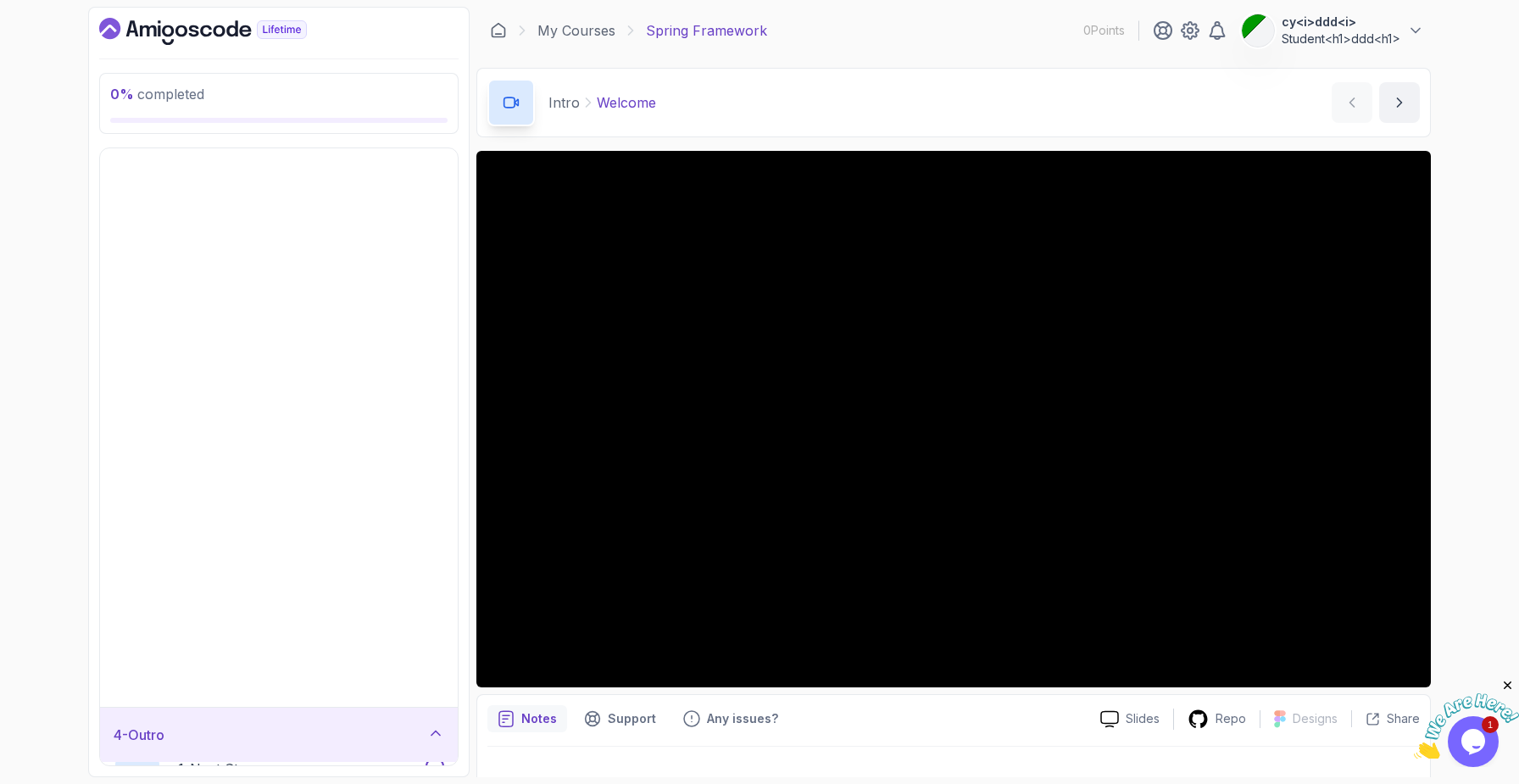
scroll to position [0, 0]
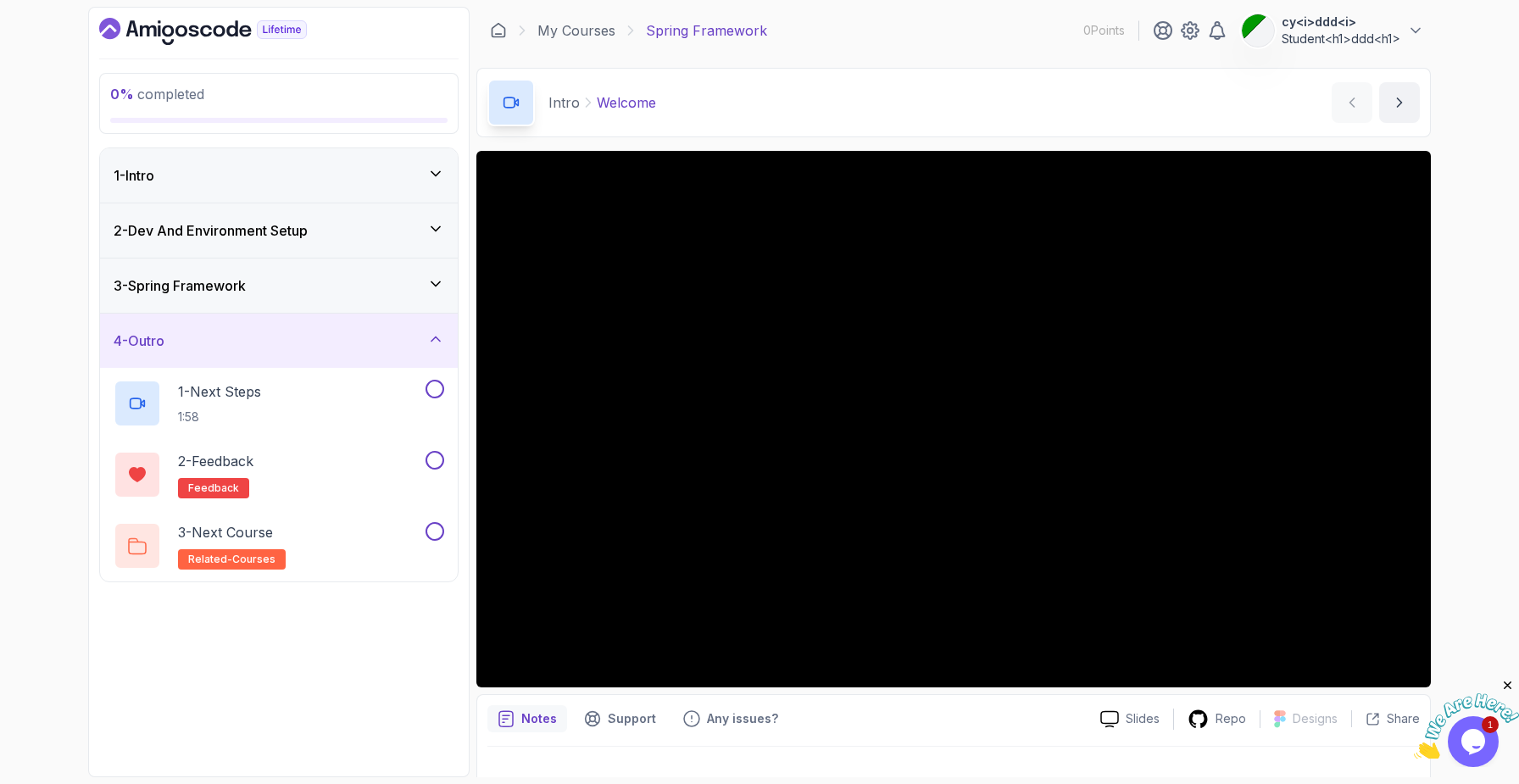
click at [162, 333] on h3 "4 - Outro" at bounding box center [139, 341] width 51 height 21
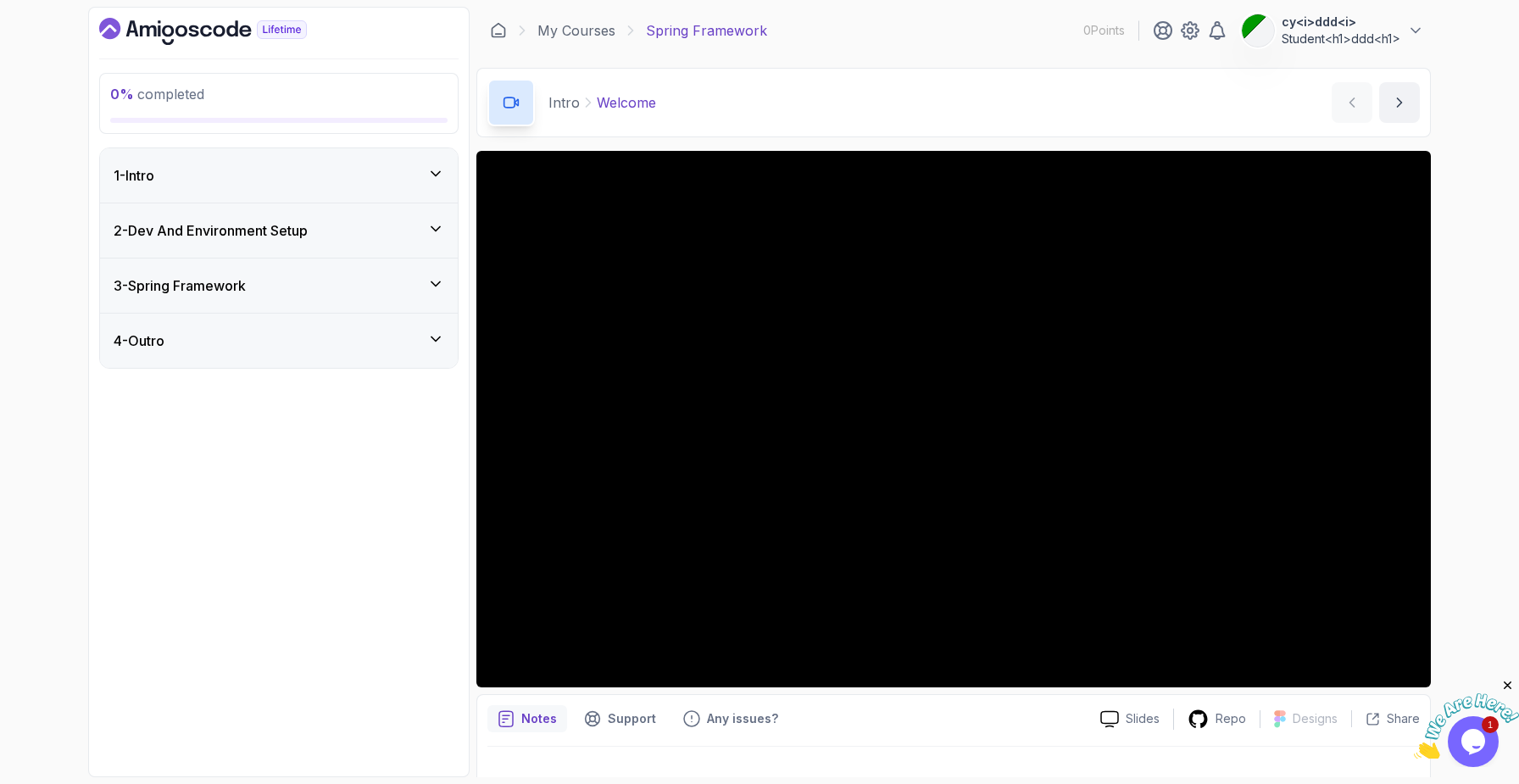
click at [211, 238] on h3 "2 - Dev And Environment Setup" at bounding box center [211, 230] width 195 height 21
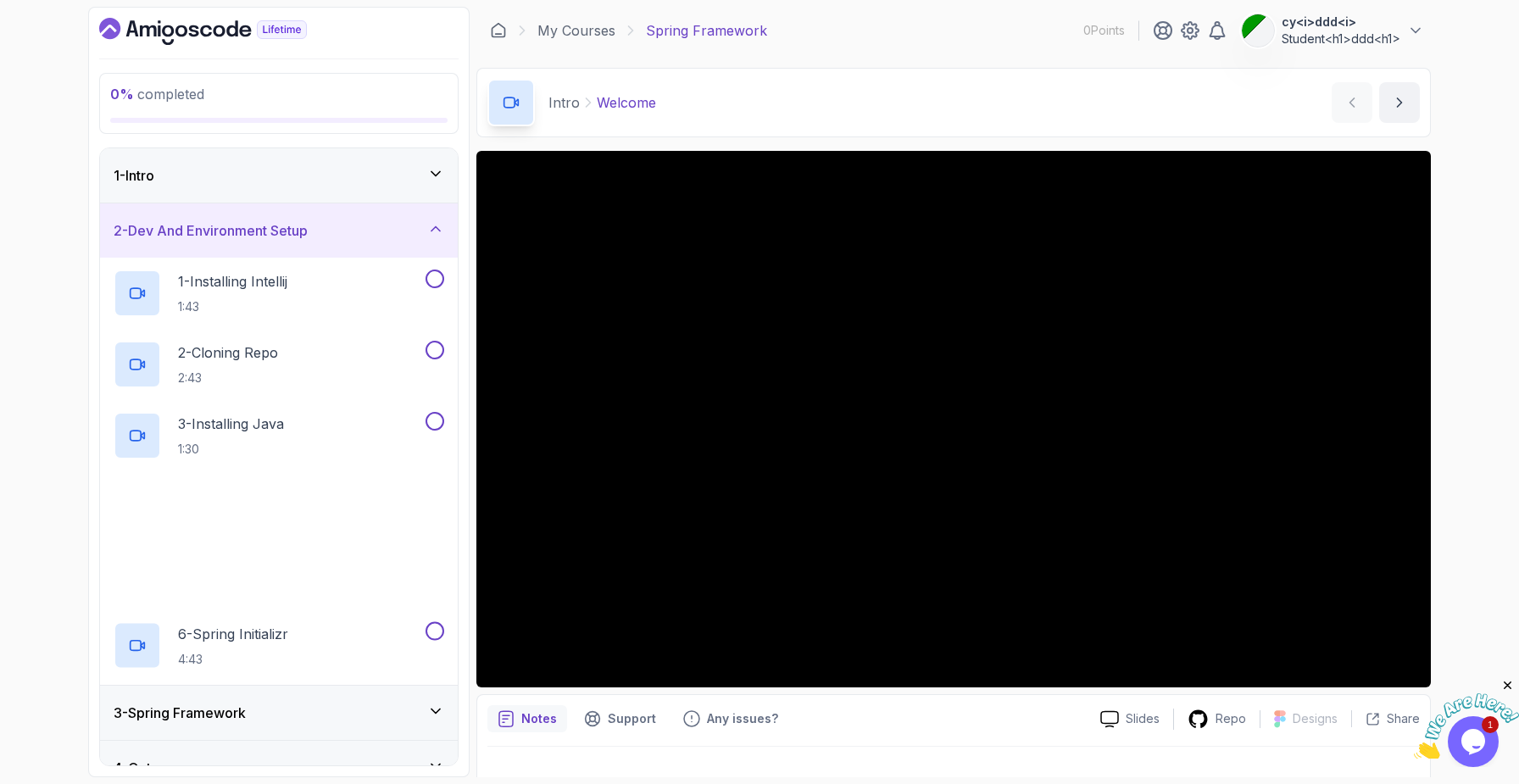
click at [211, 238] on h3 "2 - Dev And Environment Setup" at bounding box center [211, 230] width 195 height 21
